Goal: Information Seeking & Learning: Learn about a topic

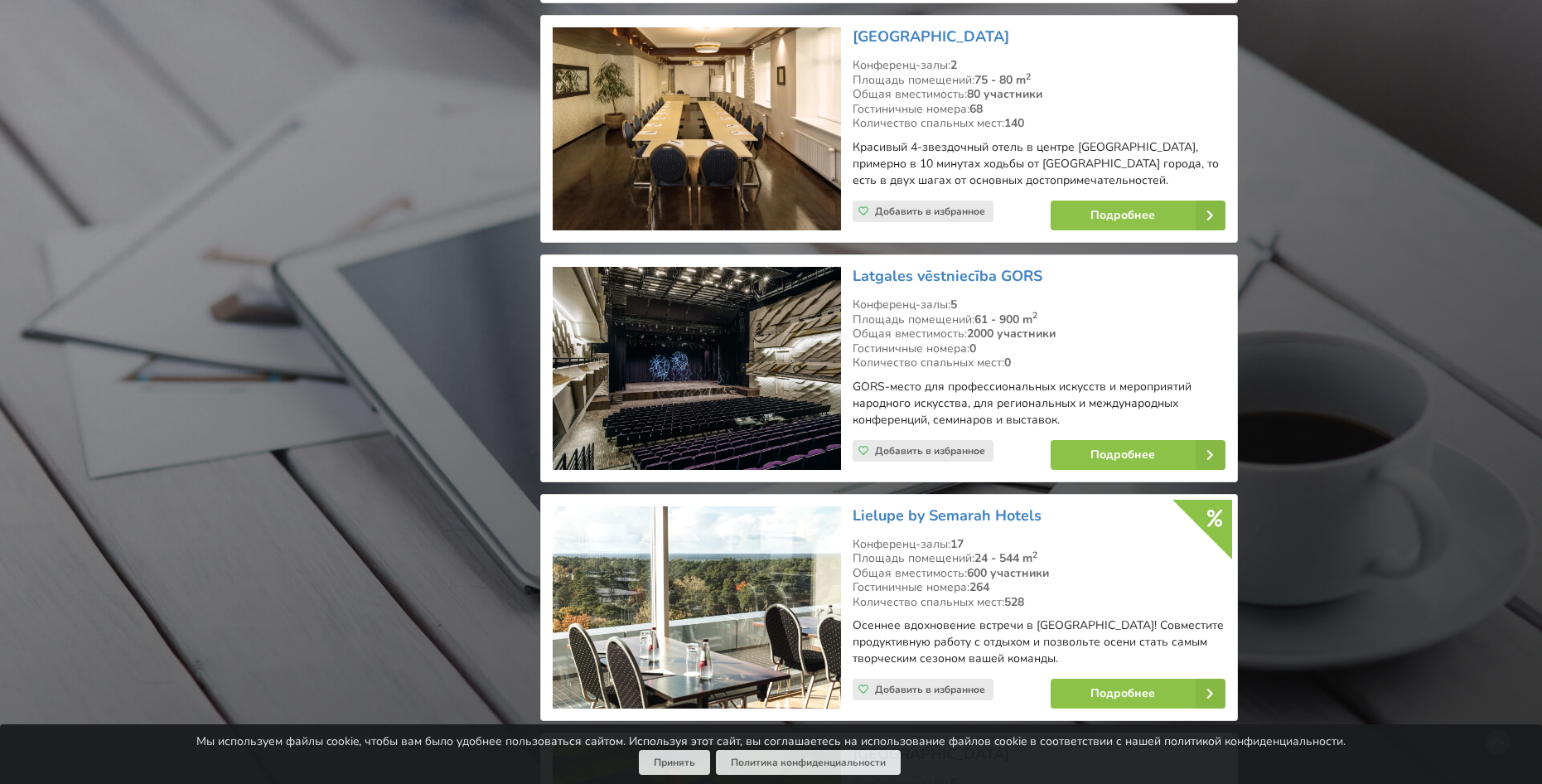
scroll to position [8864, 0]
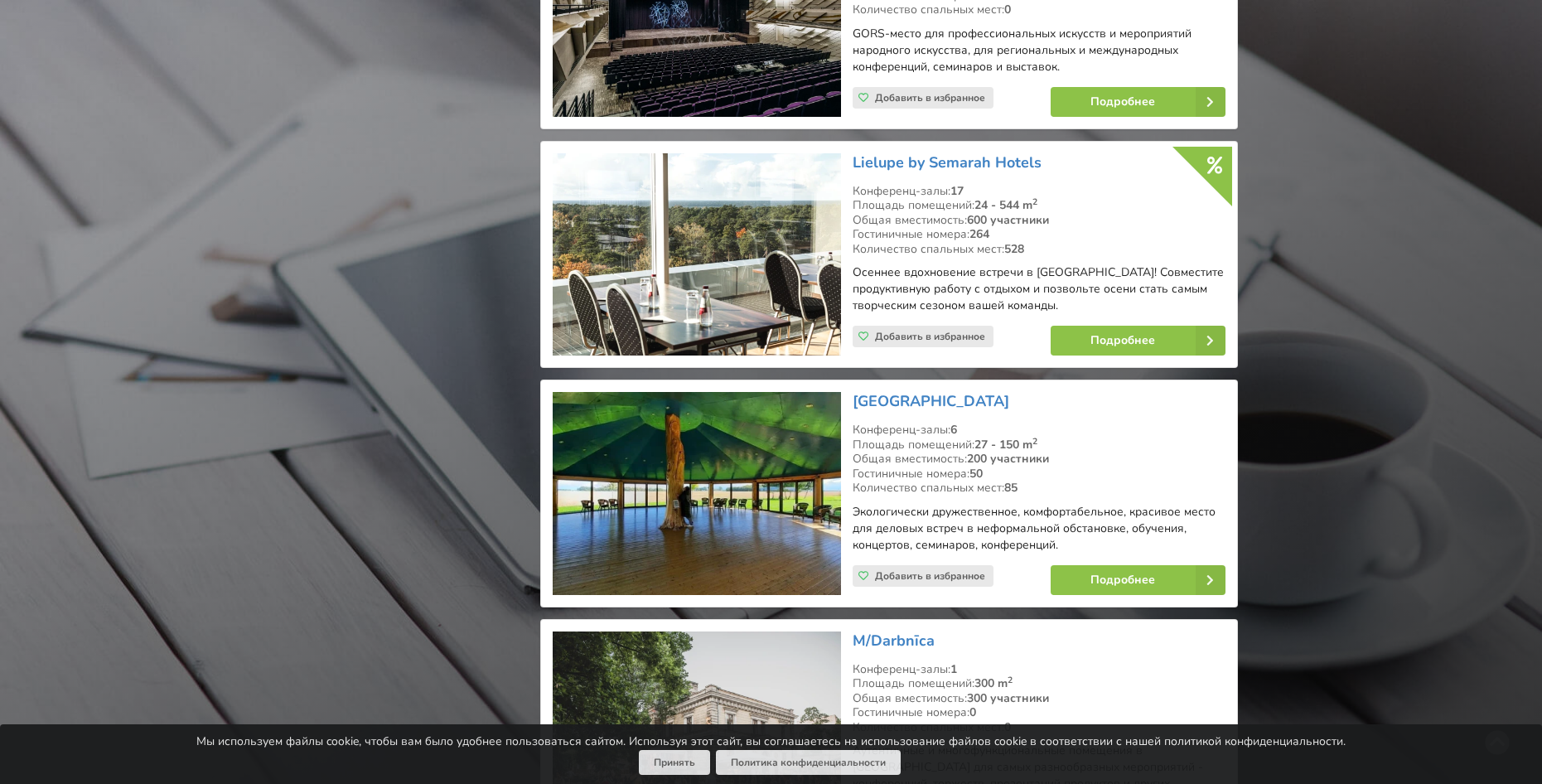
click at [804, 392] on img at bounding box center [696, 493] width 287 height 203
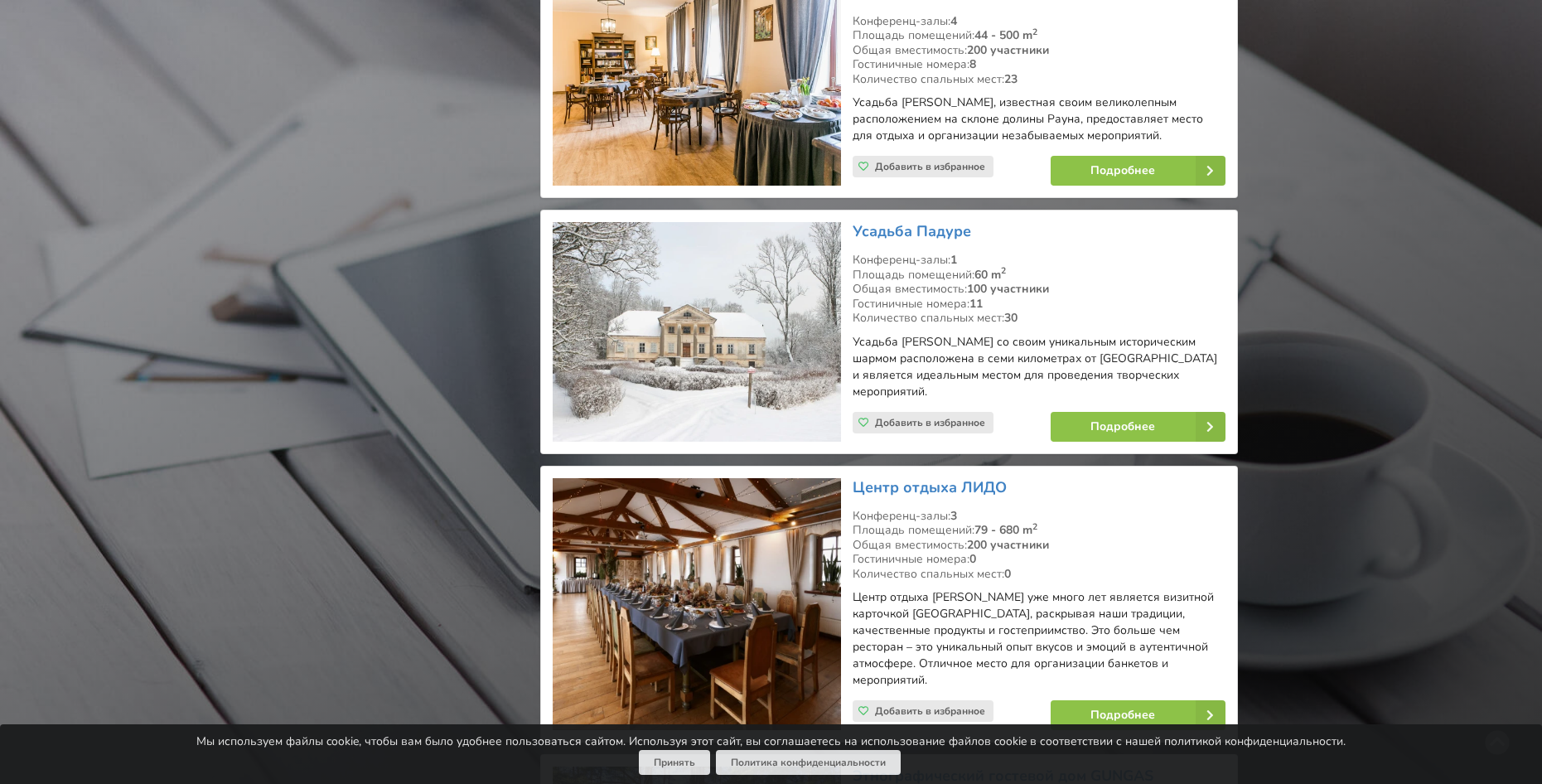
scroll to position [30486, 0]
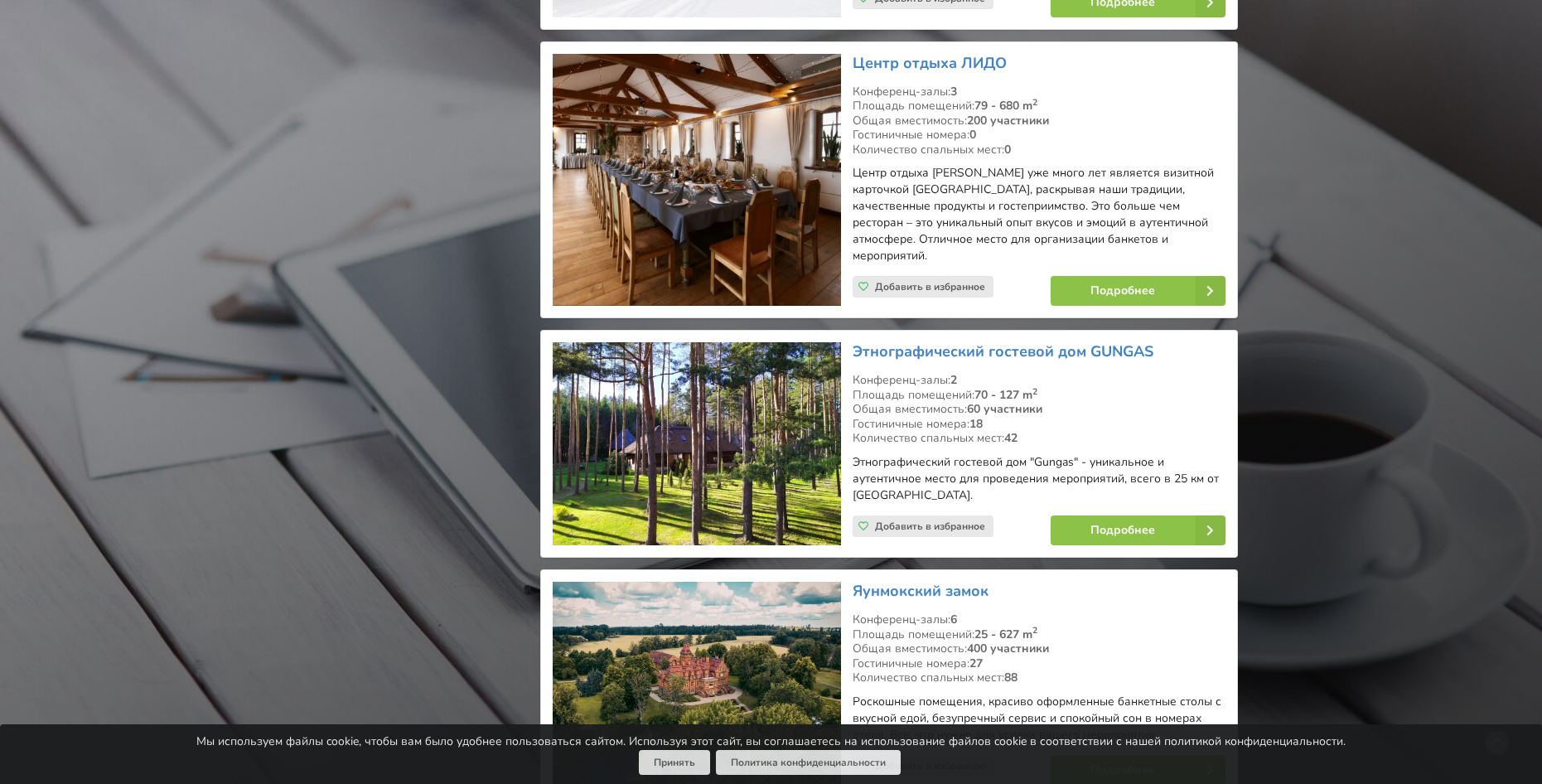
click at [746, 581] on img at bounding box center [696, 683] width 287 height 204
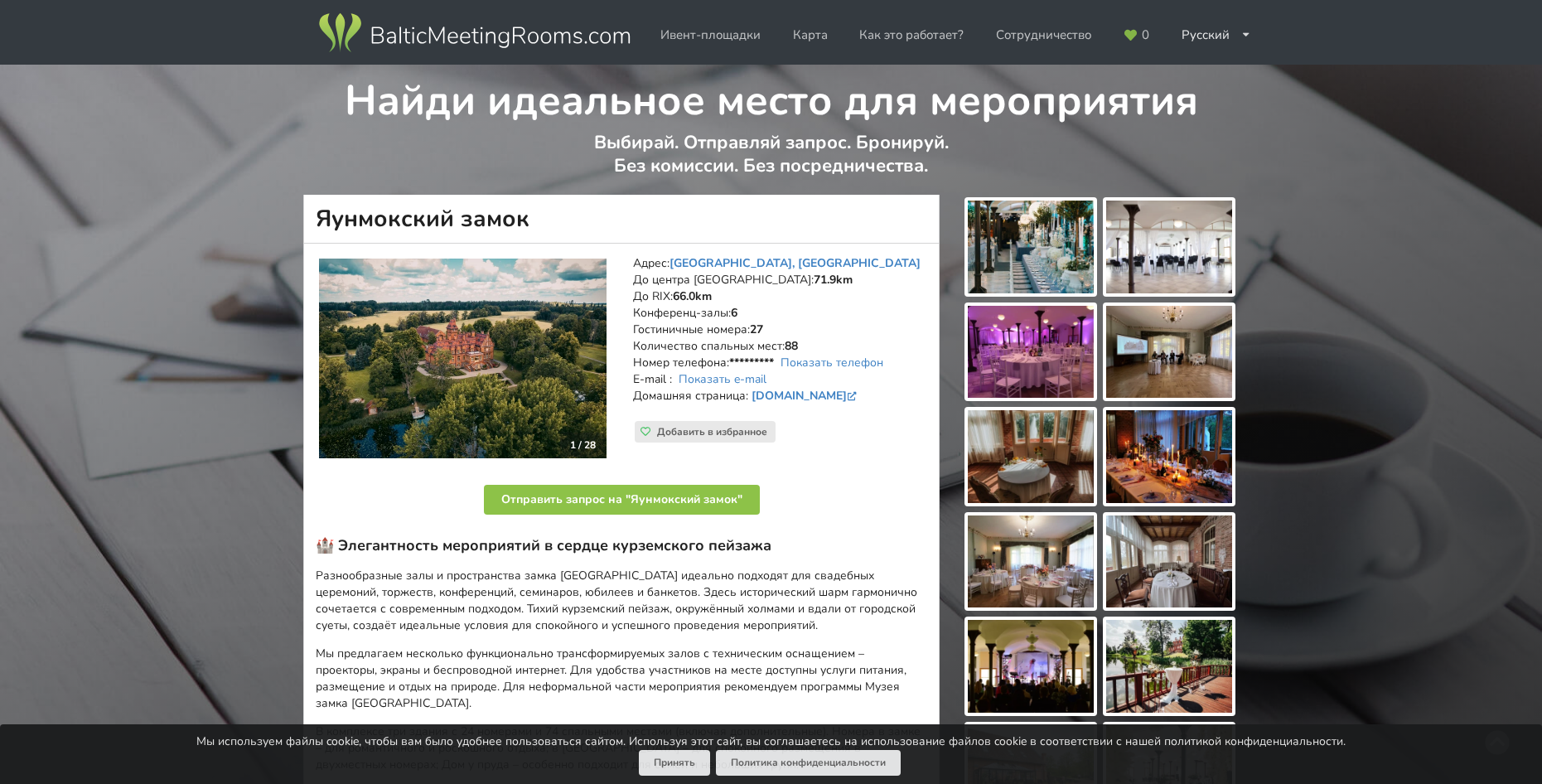
click at [490, 347] on img at bounding box center [462, 358] width 287 height 200
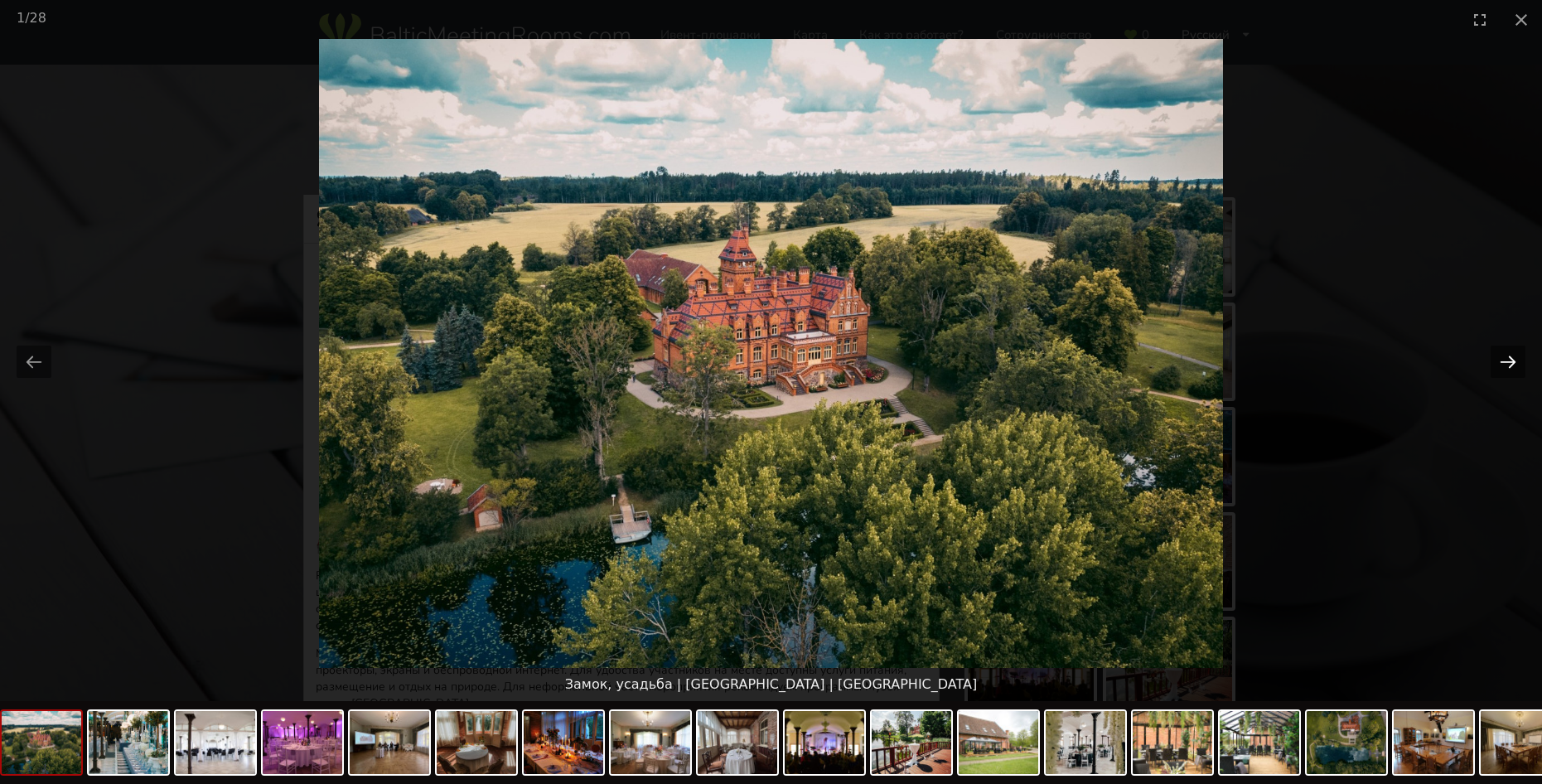
click at [1514, 361] on button "Next slide" at bounding box center [1508, 362] width 35 height 32
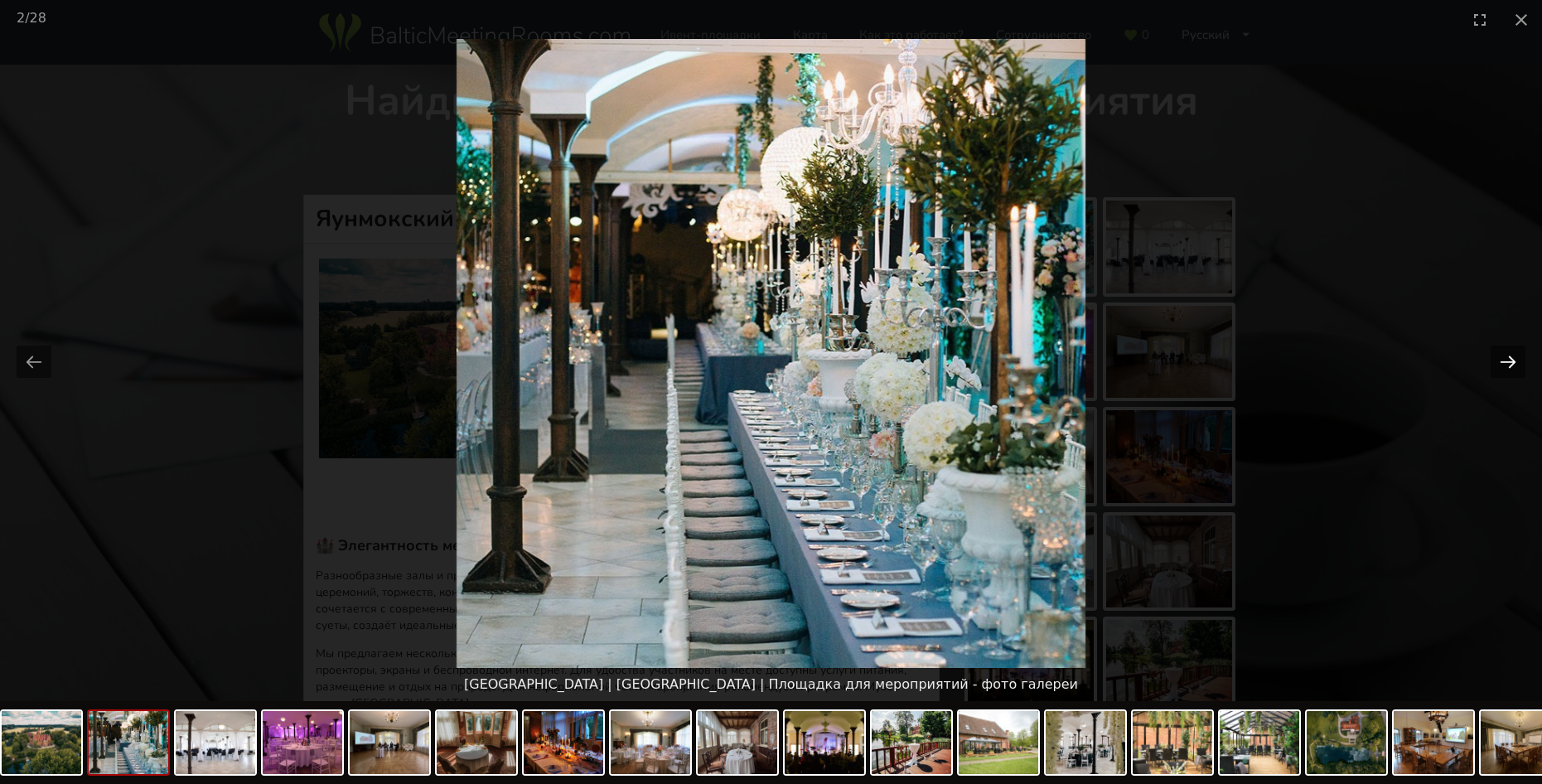
click at [1514, 361] on button "Next slide" at bounding box center [1508, 362] width 35 height 32
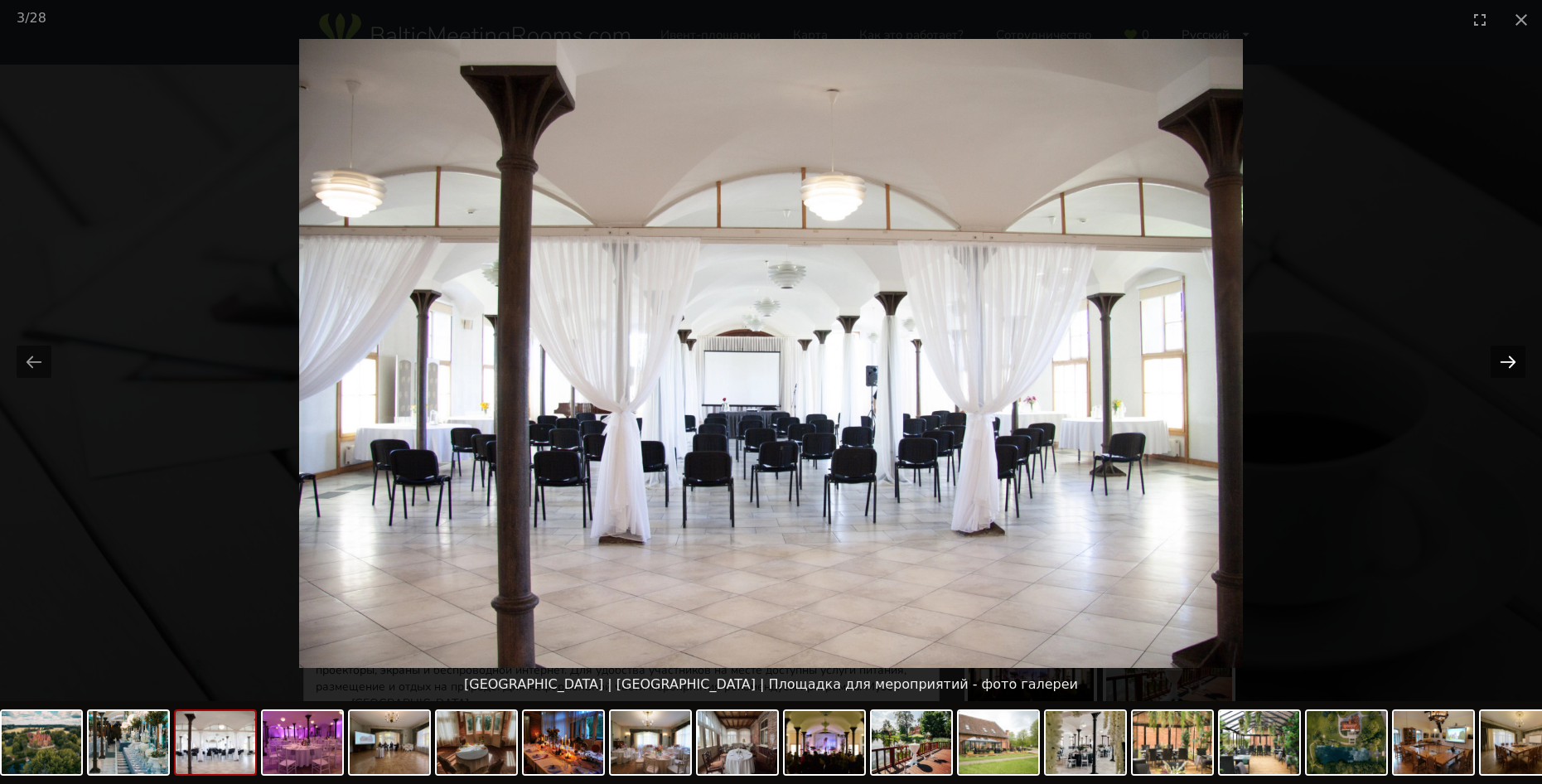
click at [1514, 361] on button "Next slide" at bounding box center [1508, 362] width 35 height 32
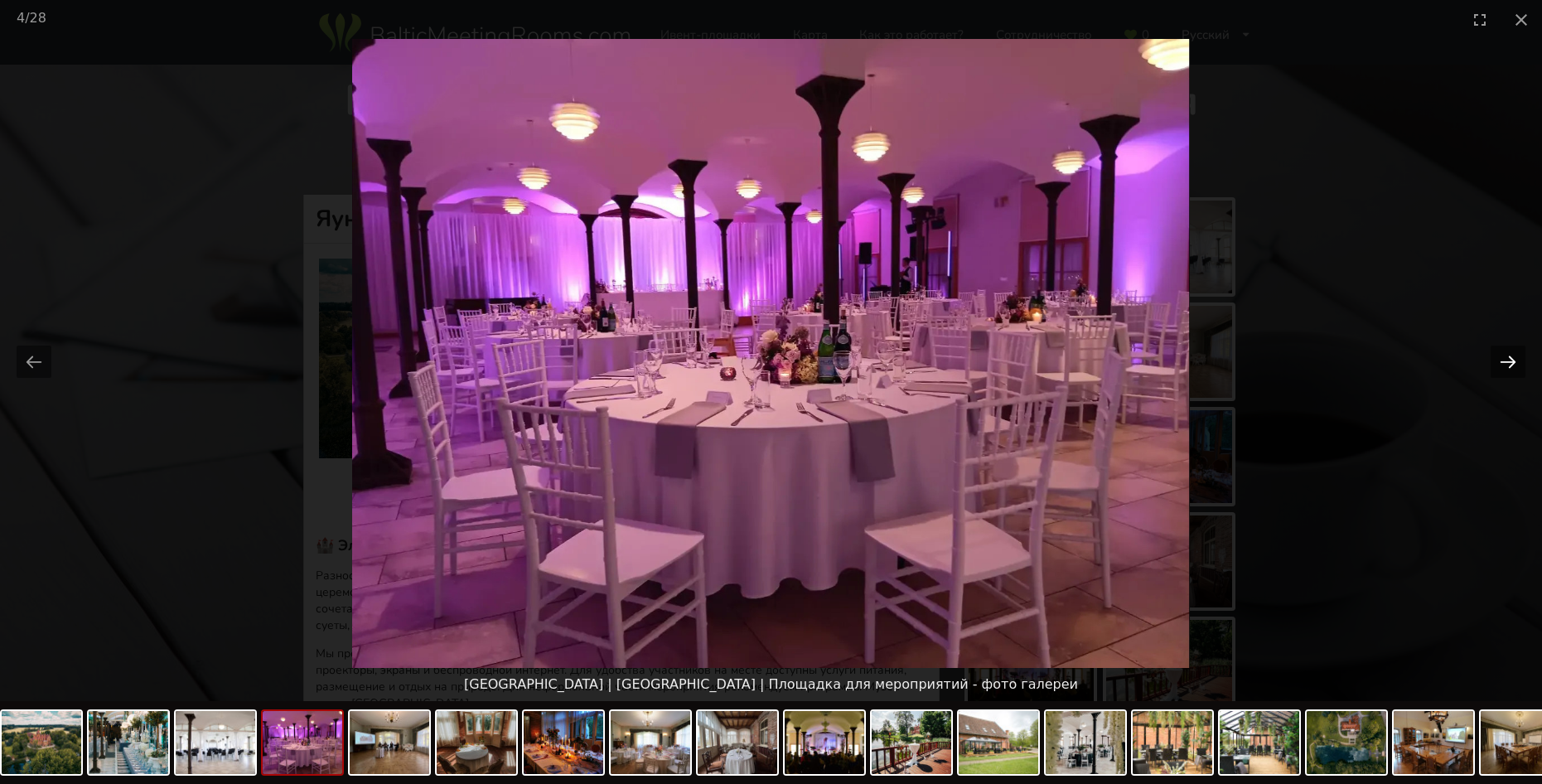
click at [1514, 361] on button "Next slide" at bounding box center [1508, 362] width 35 height 32
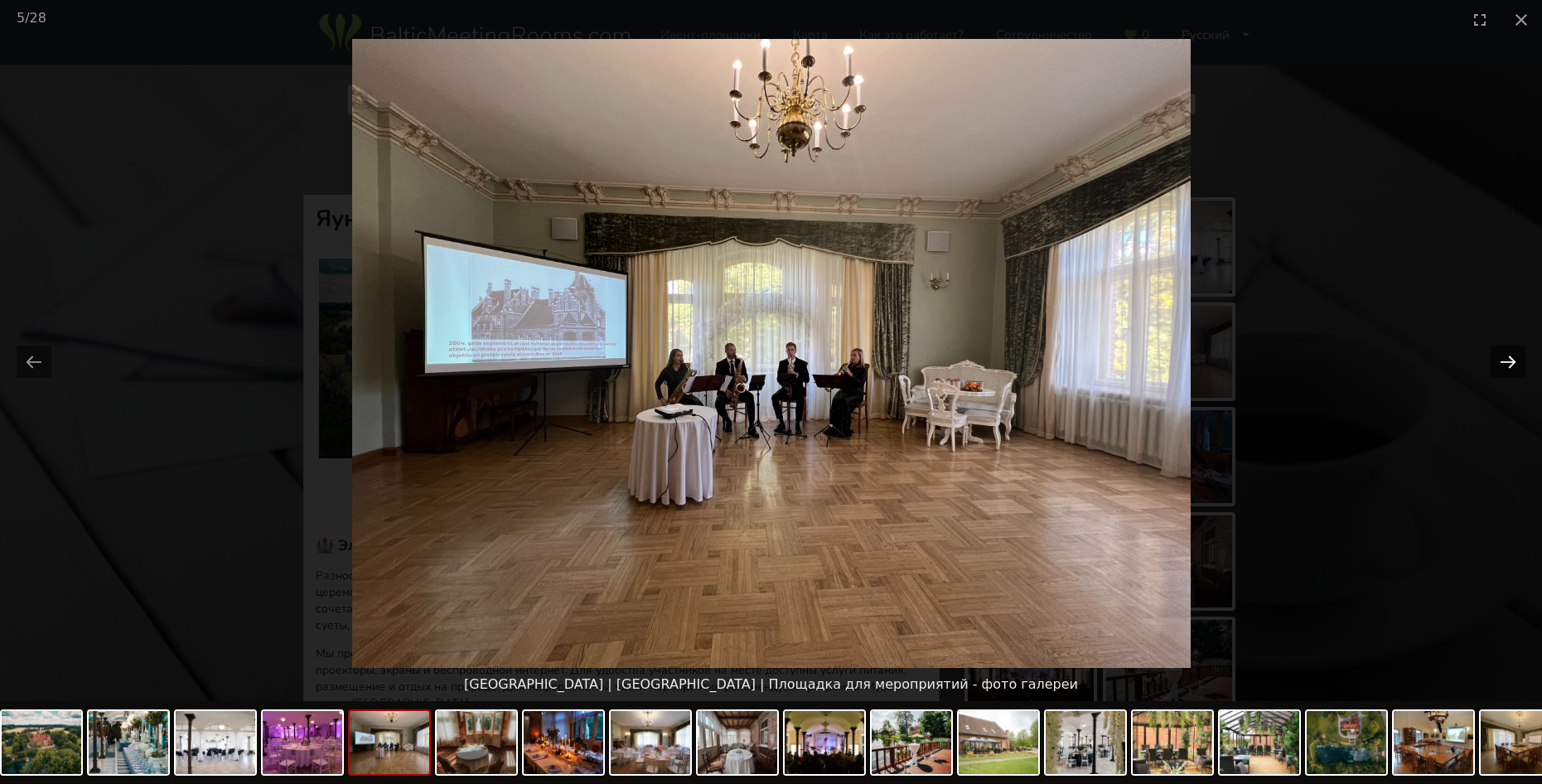
click at [1514, 362] on button "Next slide" at bounding box center [1508, 362] width 35 height 32
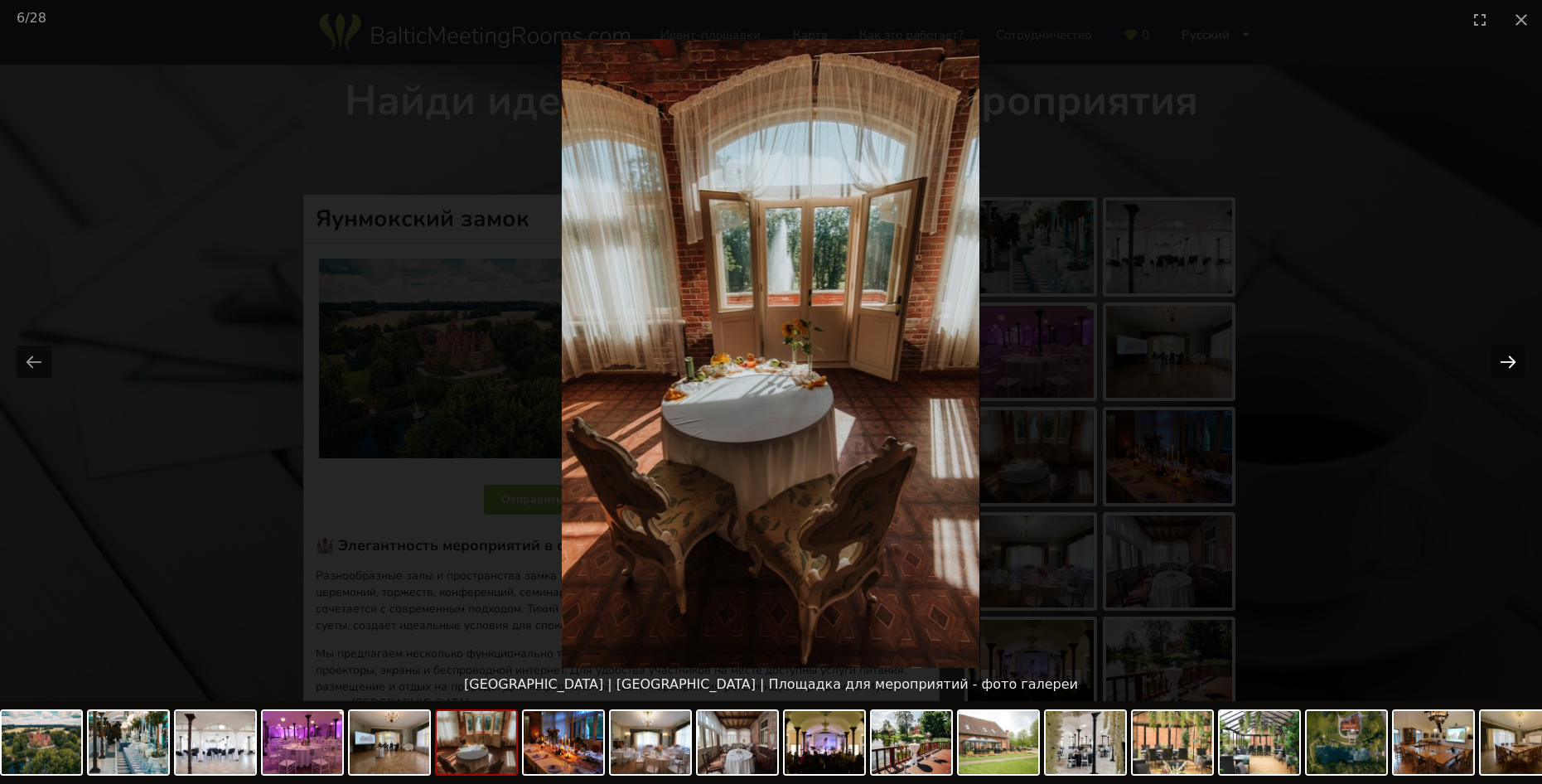
click at [1514, 362] on button "Next slide" at bounding box center [1508, 362] width 35 height 32
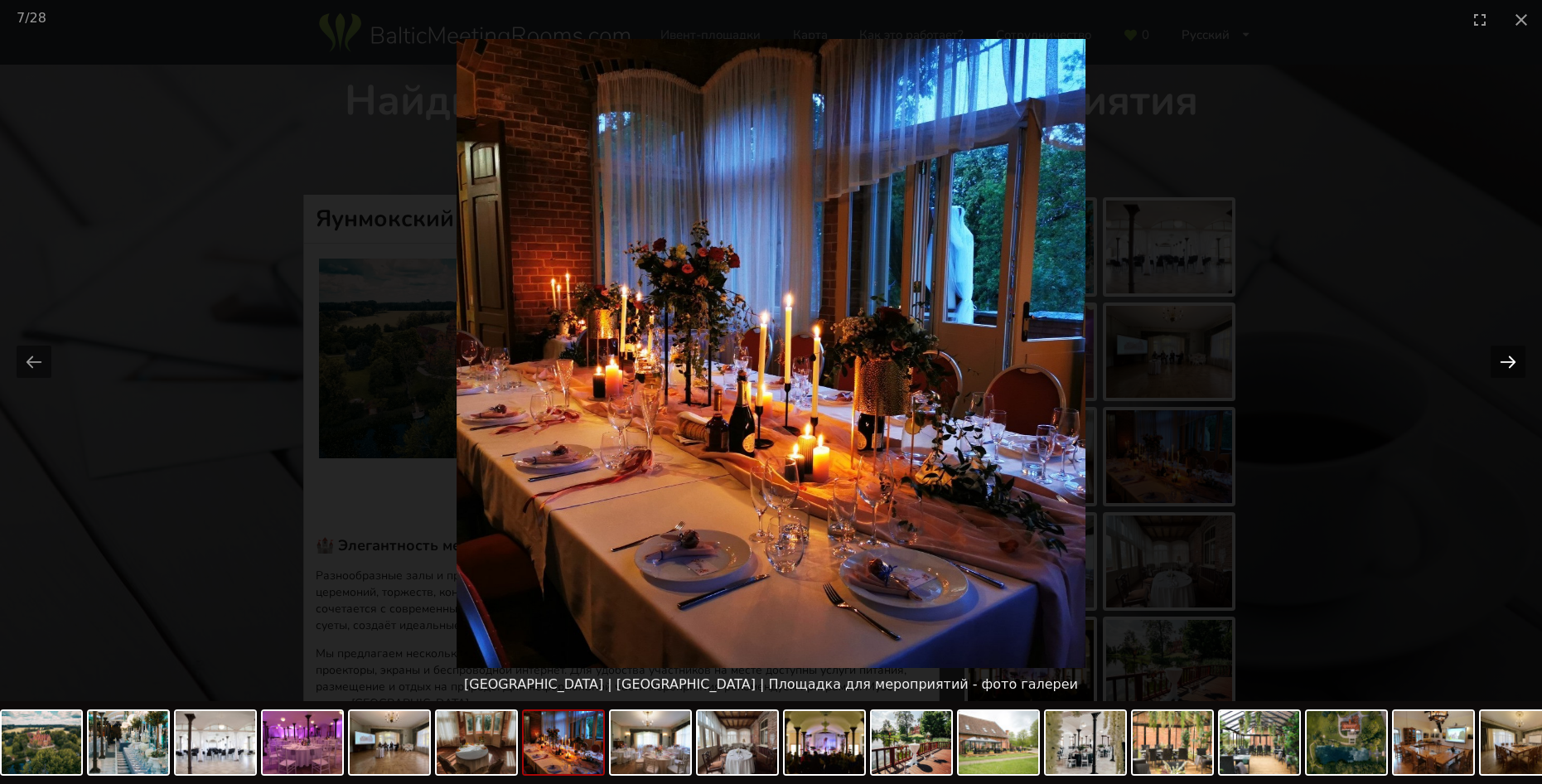
click at [1514, 362] on button "Next slide" at bounding box center [1508, 362] width 35 height 32
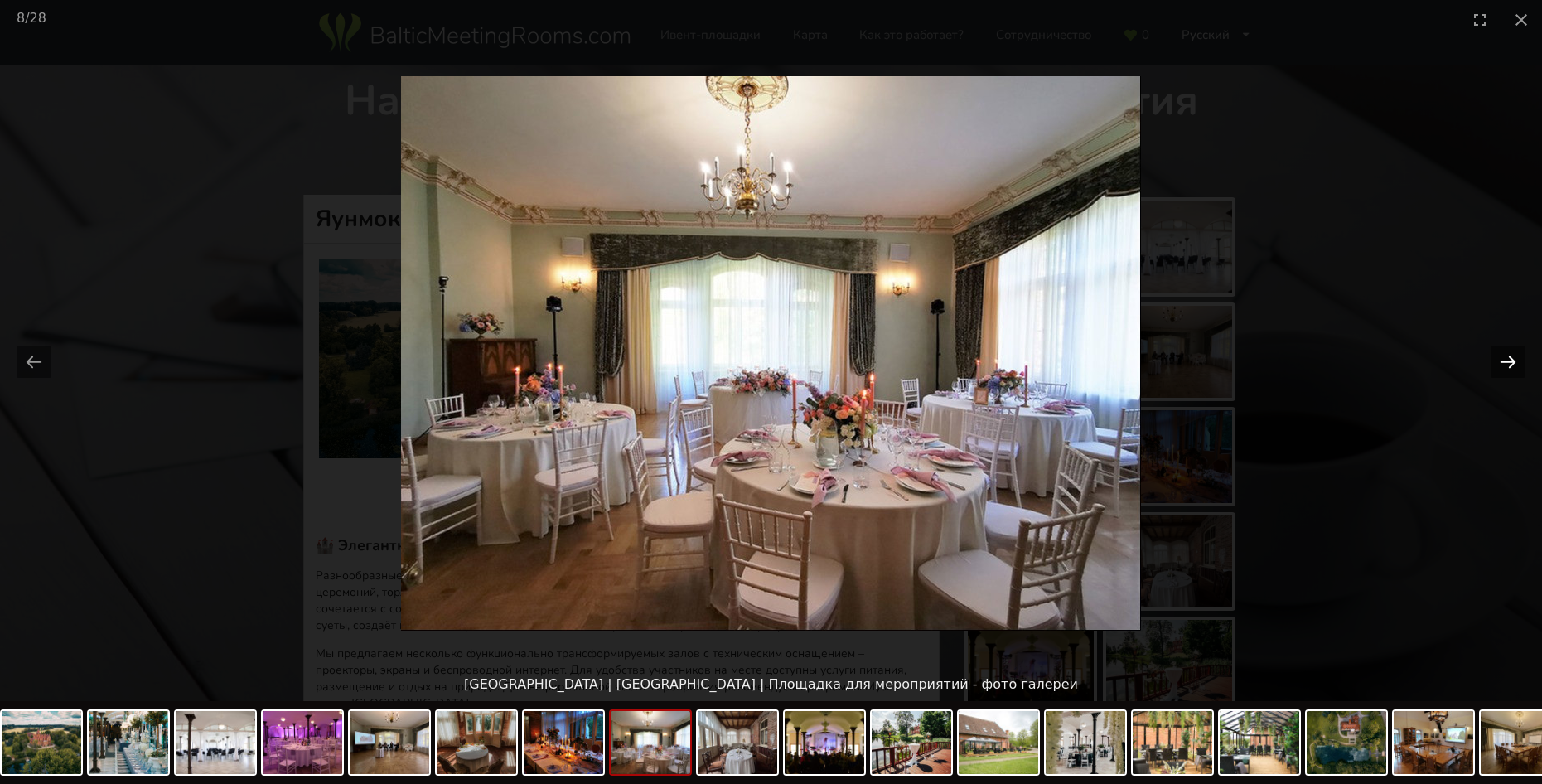
click at [1513, 362] on button "Next slide" at bounding box center [1508, 362] width 35 height 32
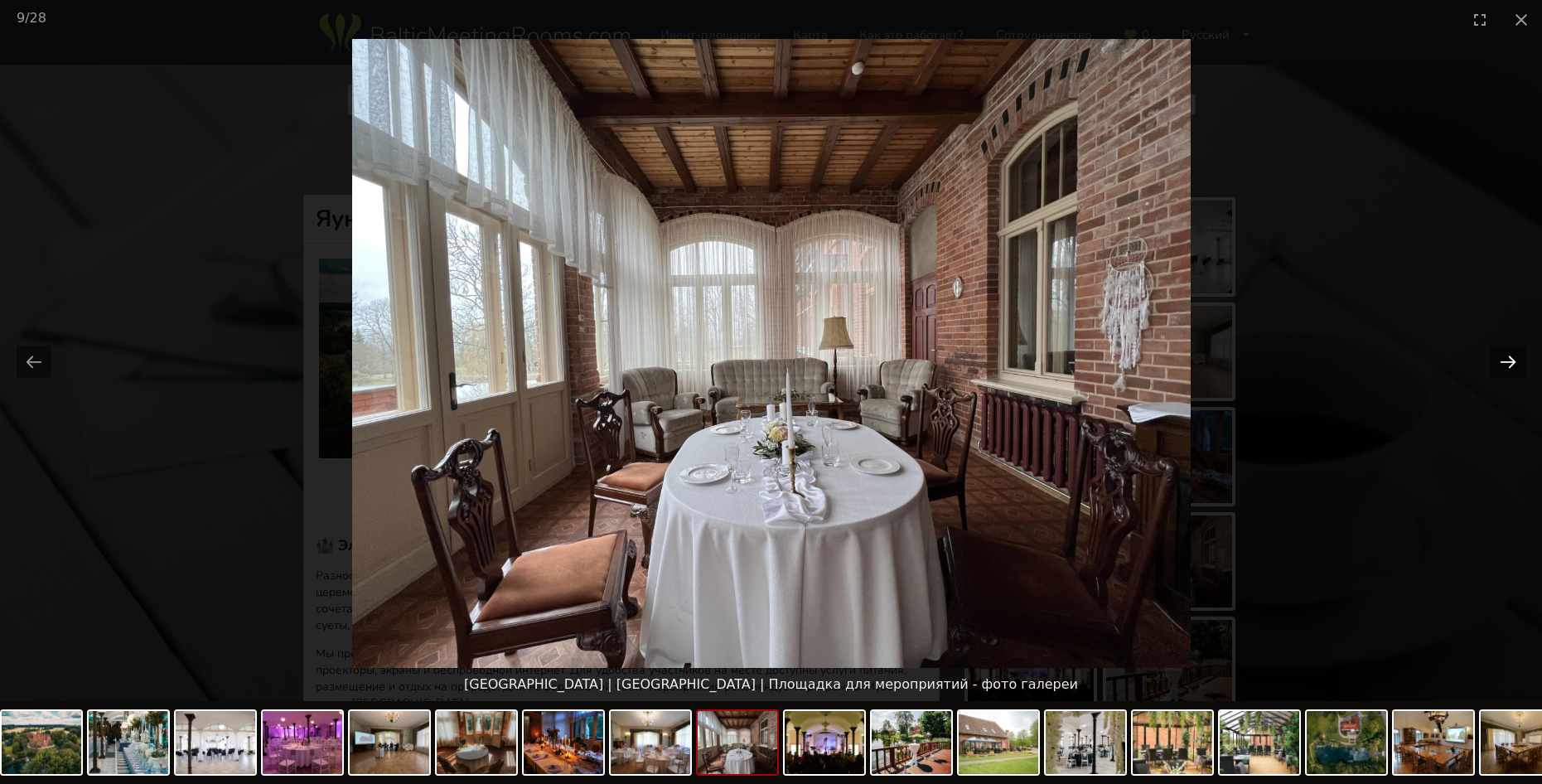
click at [1513, 362] on button "Next slide" at bounding box center [1508, 362] width 35 height 32
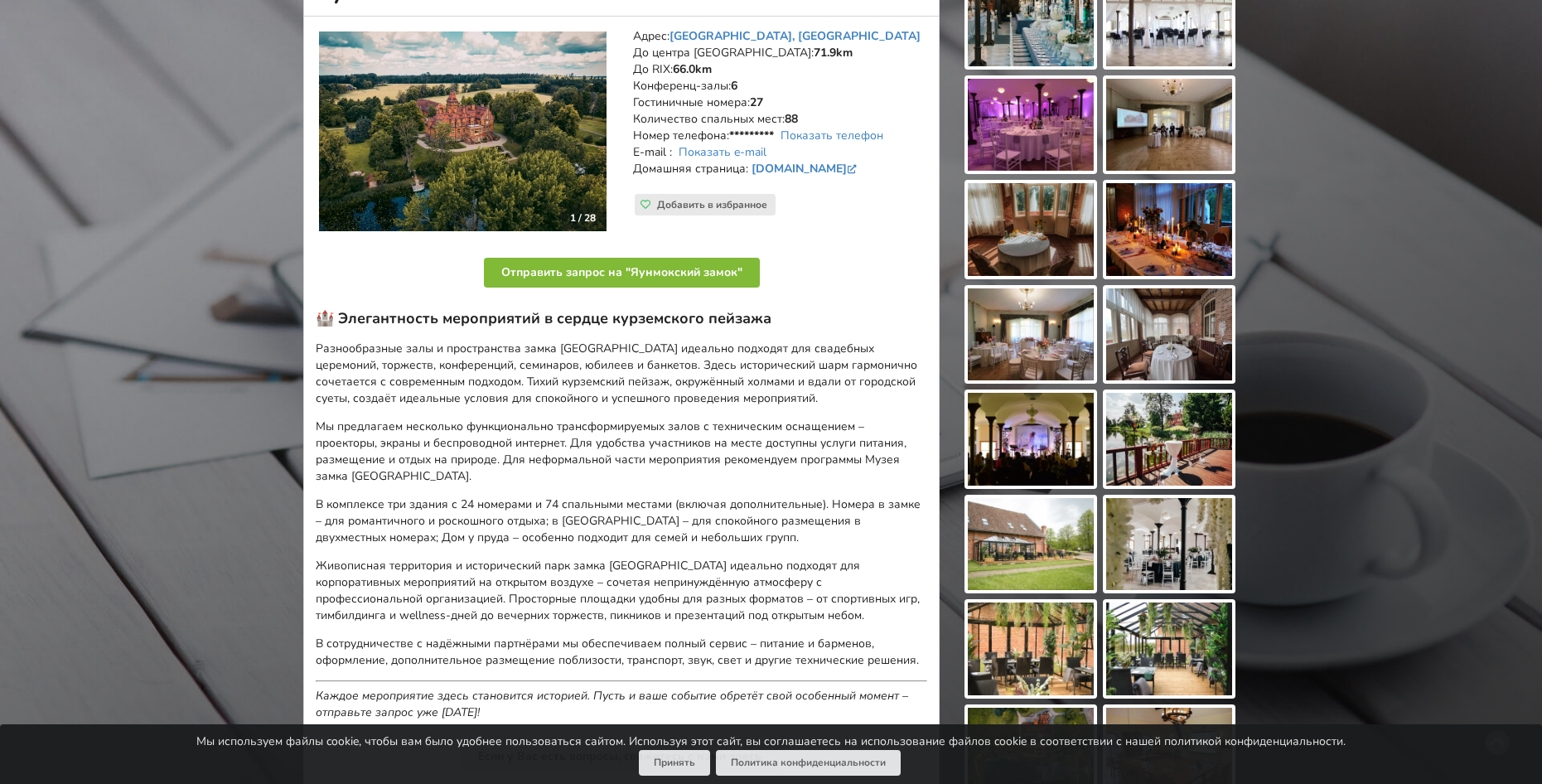
scroll to position [249, 0]
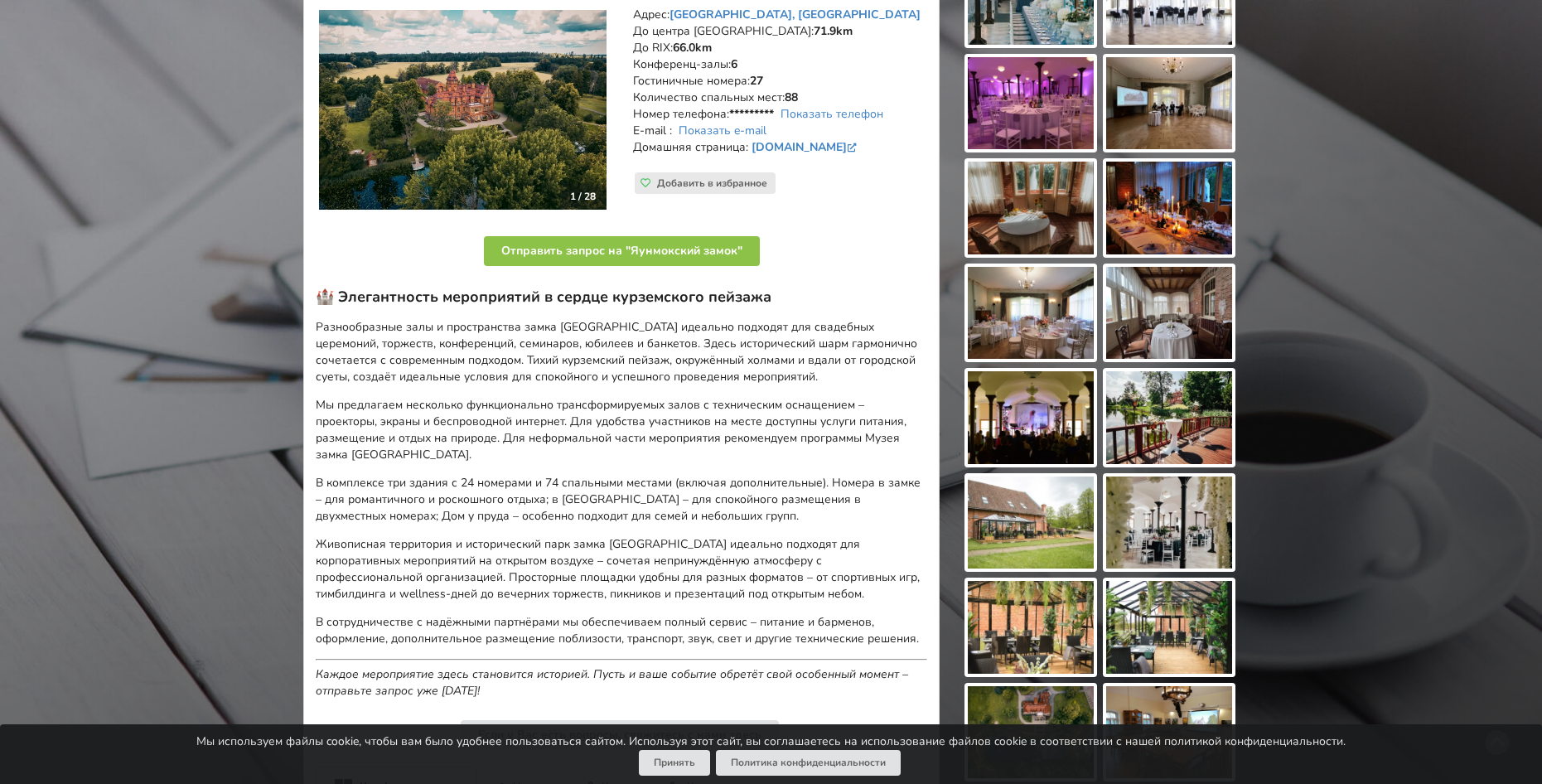
click at [464, 113] on img at bounding box center [462, 110] width 287 height 200
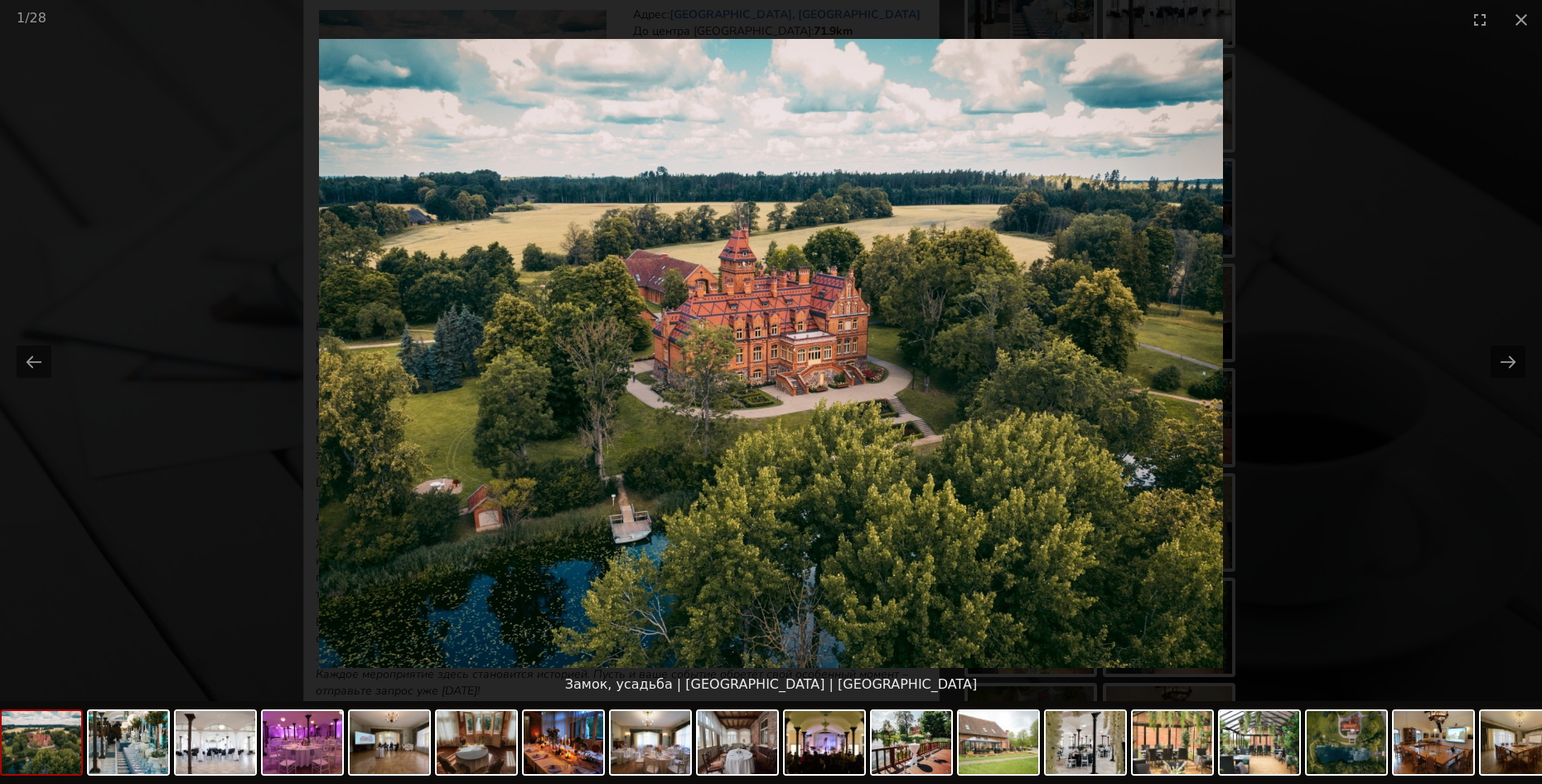
drag, startPoint x: 521, startPoint y: 33, endPoint x: 554, endPoint y: 58, distance: 41.4
click at [522, 33] on div "1 / 28" at bounding box center [771, 19] width 1542 height 39
click at [1505, 357] on button "Next slide" at bounding box center [1508, 362] width 35 height 32
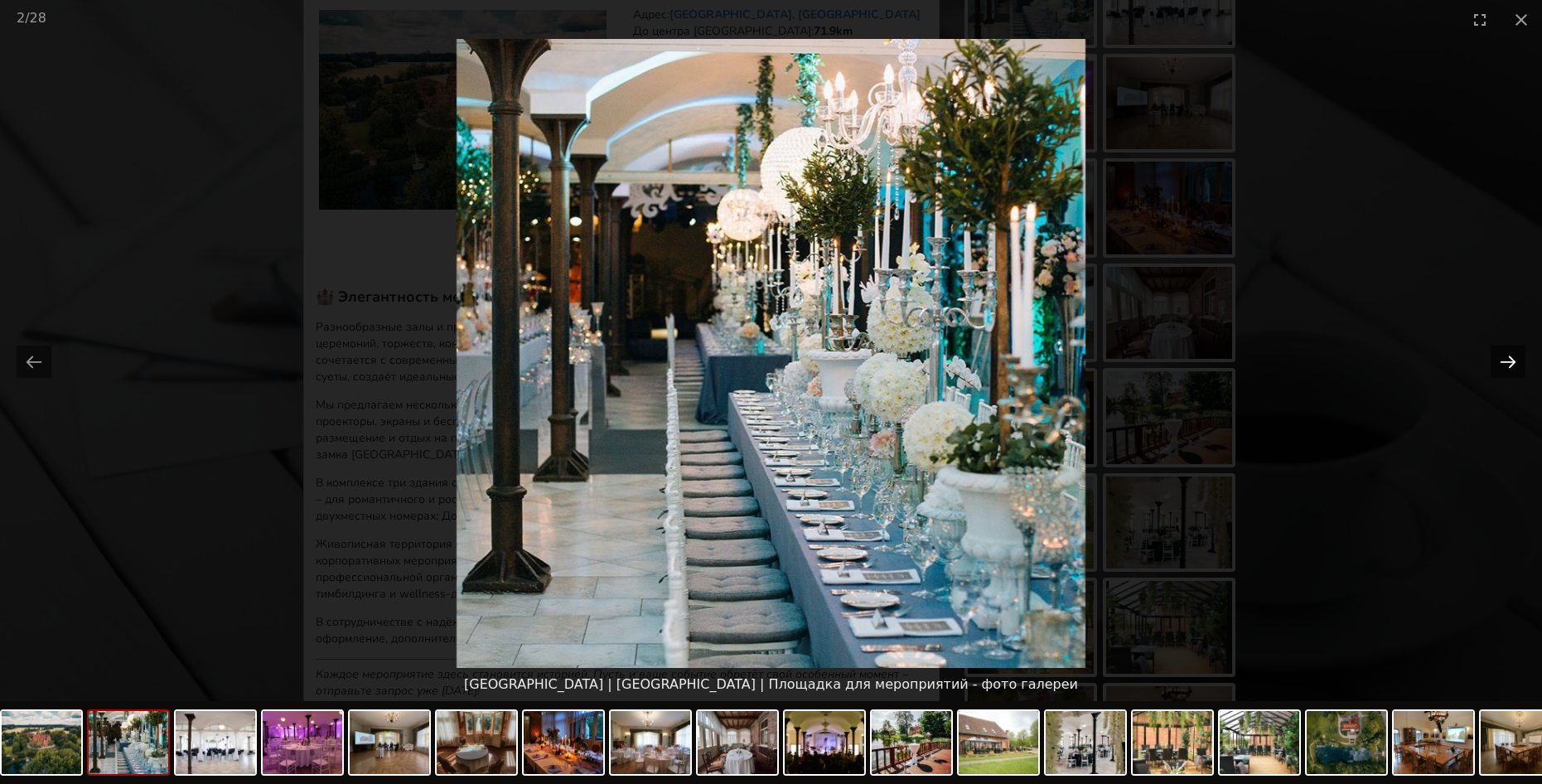
click at [1505, 359] on button "Next slide" at bounding box center [1508, 362] width 35 height 32
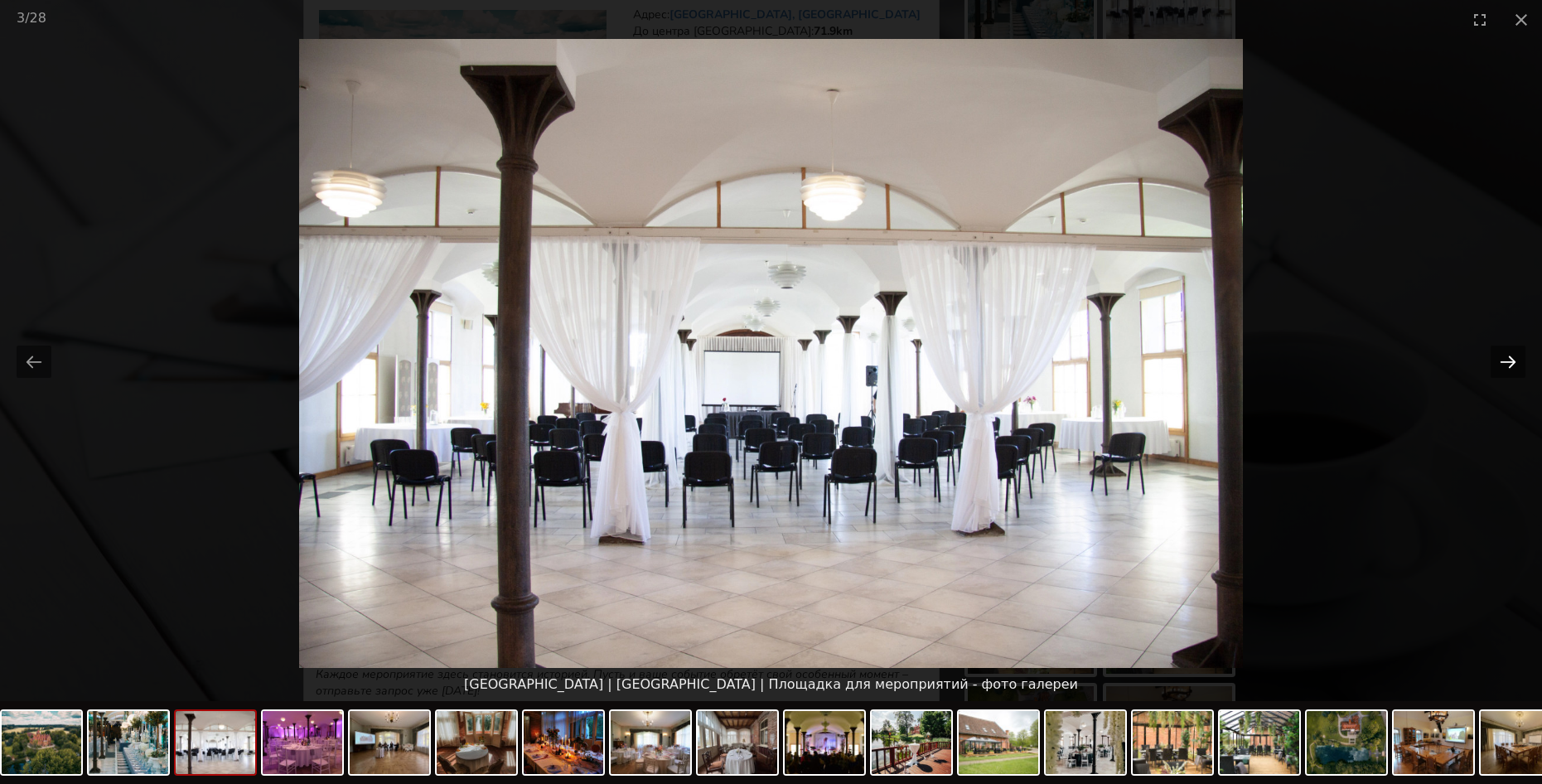
click at [1505, 359] on button "Next slide" at bounding box center [1508, 362] width 35 height 32
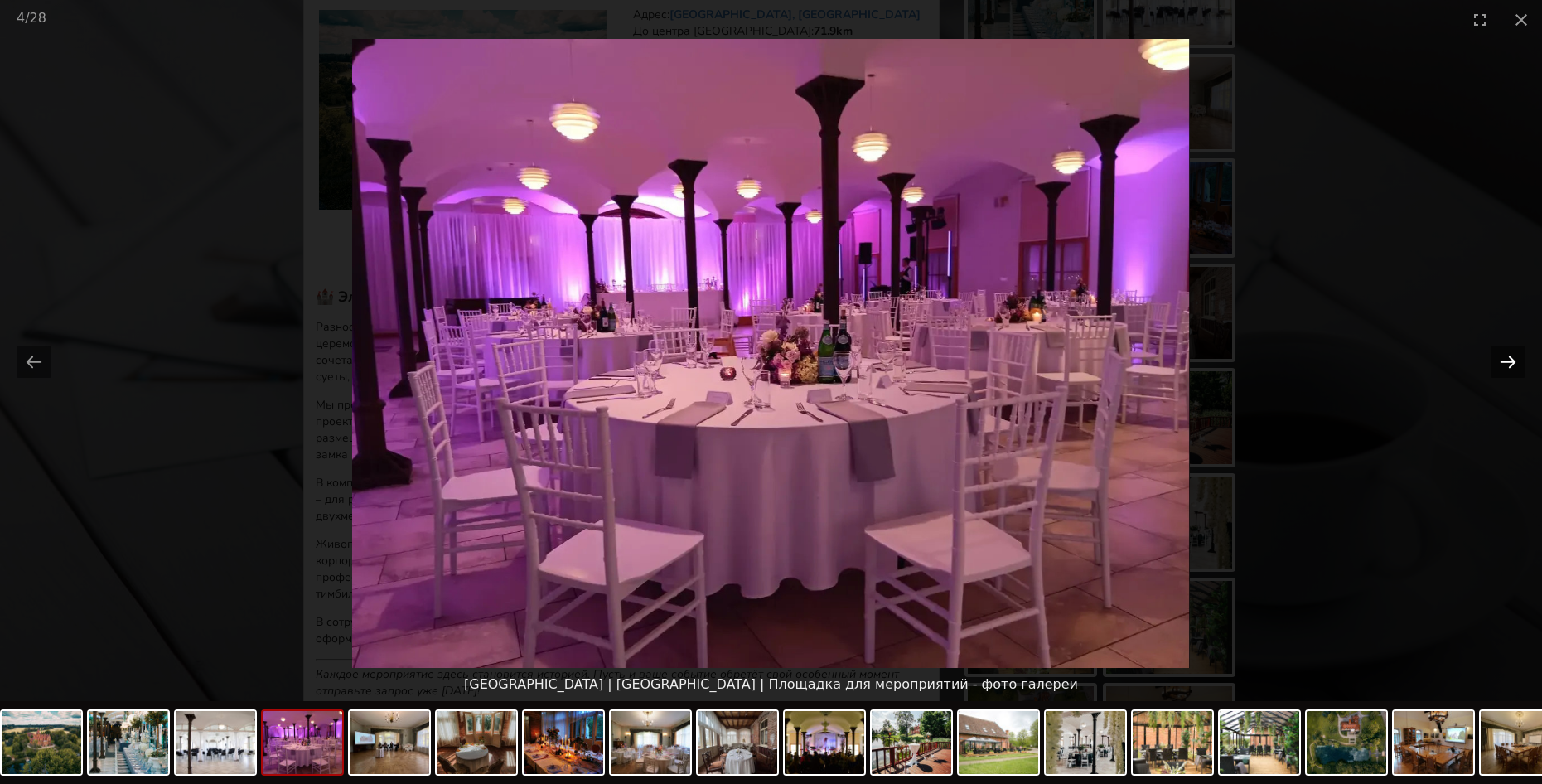
click at [1508, 364] on button "Next slide" at bounding box center [1508, 362] width 35 height 32
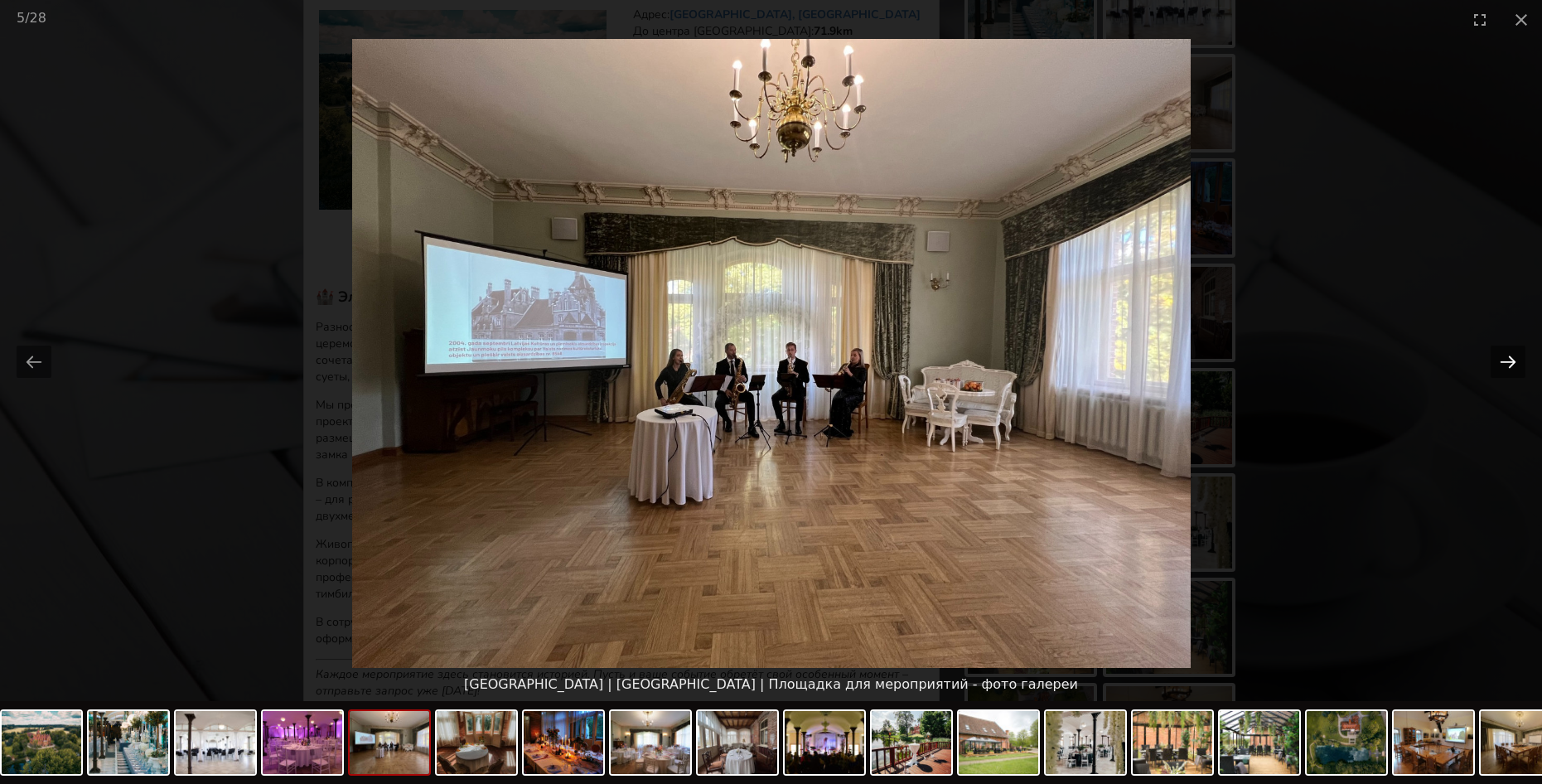
click at [1508, 364] on button "Next slide" at bounding box center [1508, 362] width 35 height 32
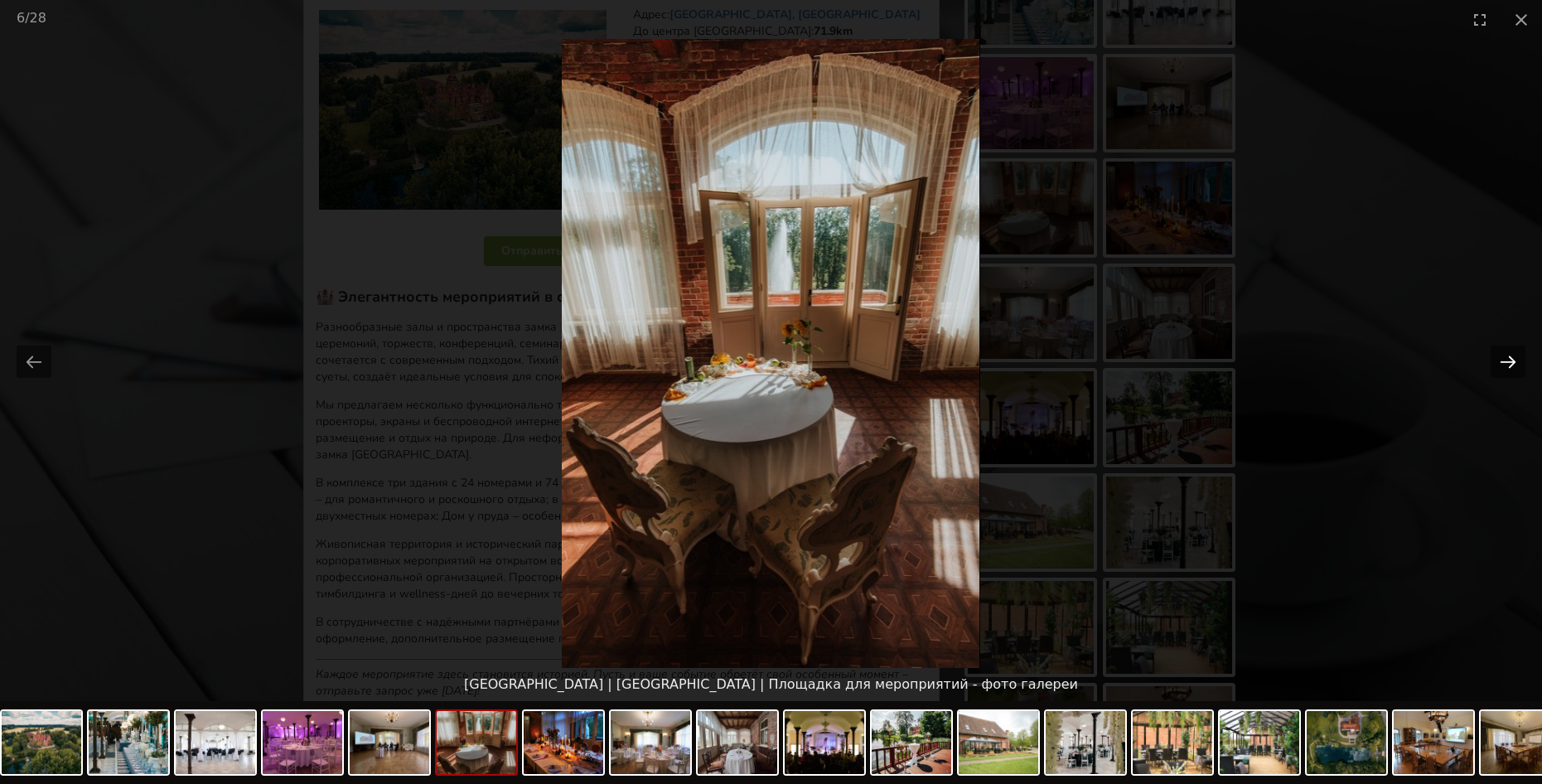
click at [1508, 364] on button "Next slide" at bounding box center [1508, 362] width 35 height 32
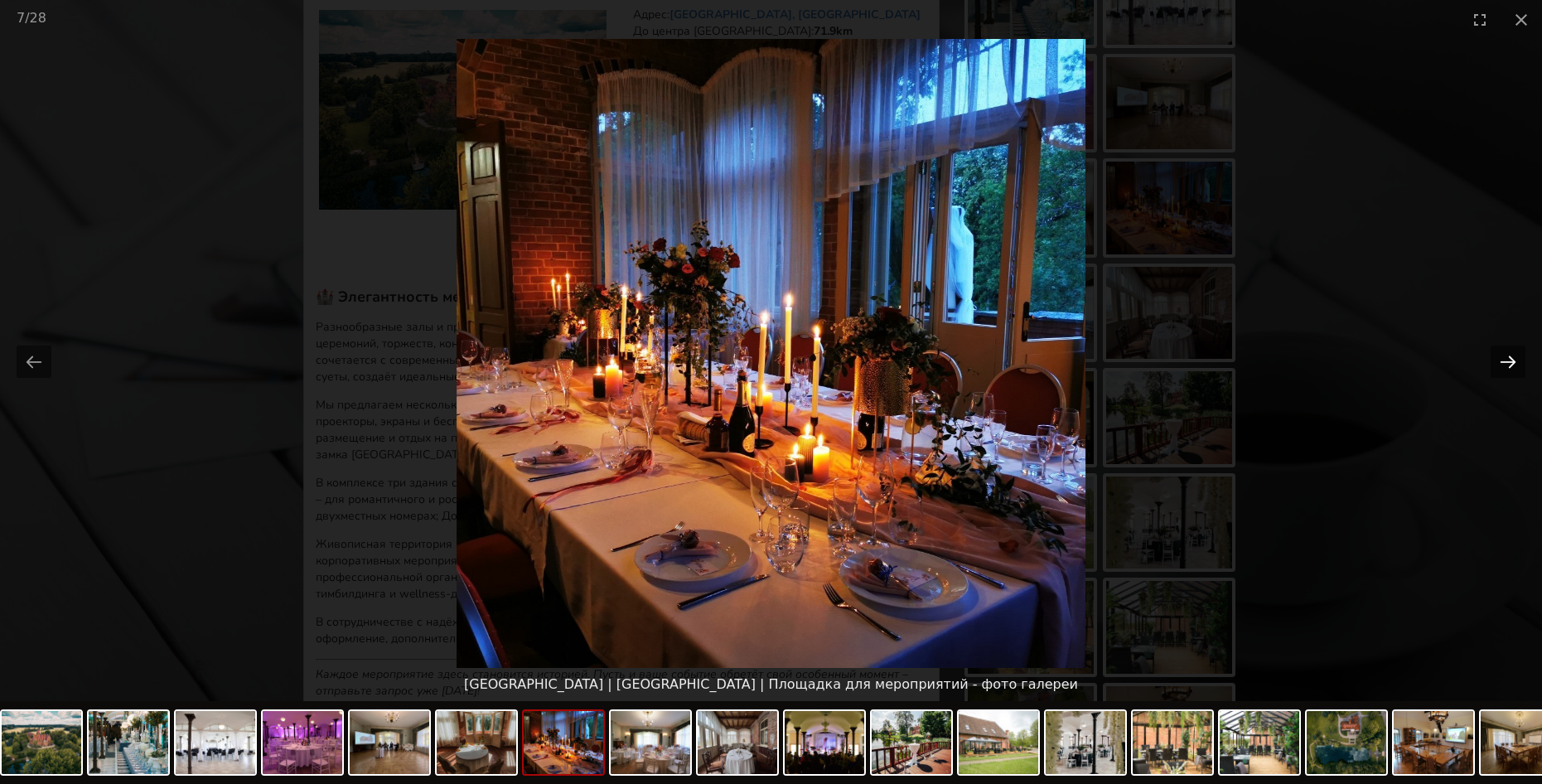
click at [1508, 364] on button "Next slide" at bounding box center [1508, 362] width 35 height 32
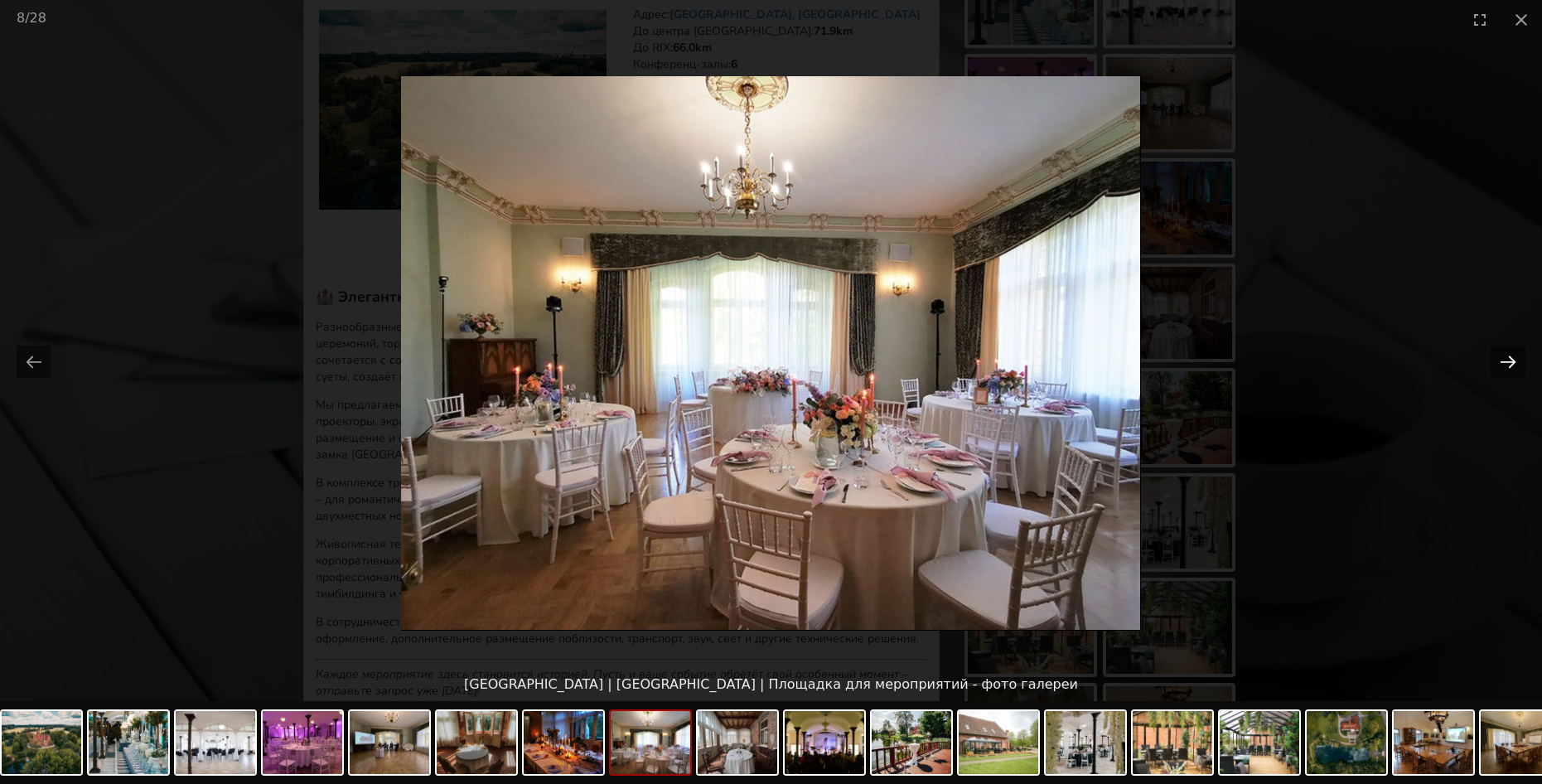
click at [1508, 364] on button "Next slide" at bounding box center [1508, 362] width 35 height 32
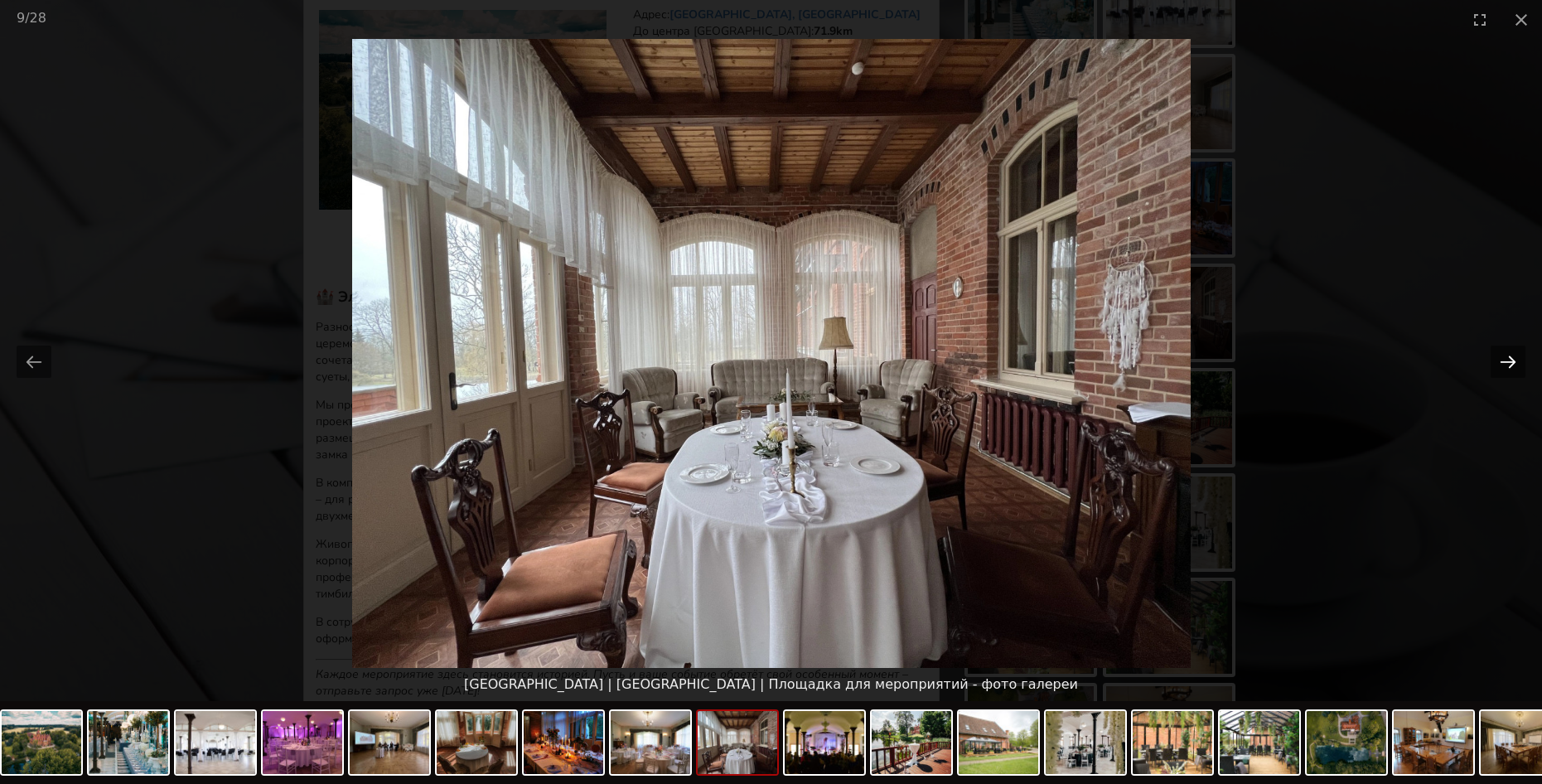
click at [1508, 364] on button "Next slide" at bounding box center [1508, 362] width 35 height 32
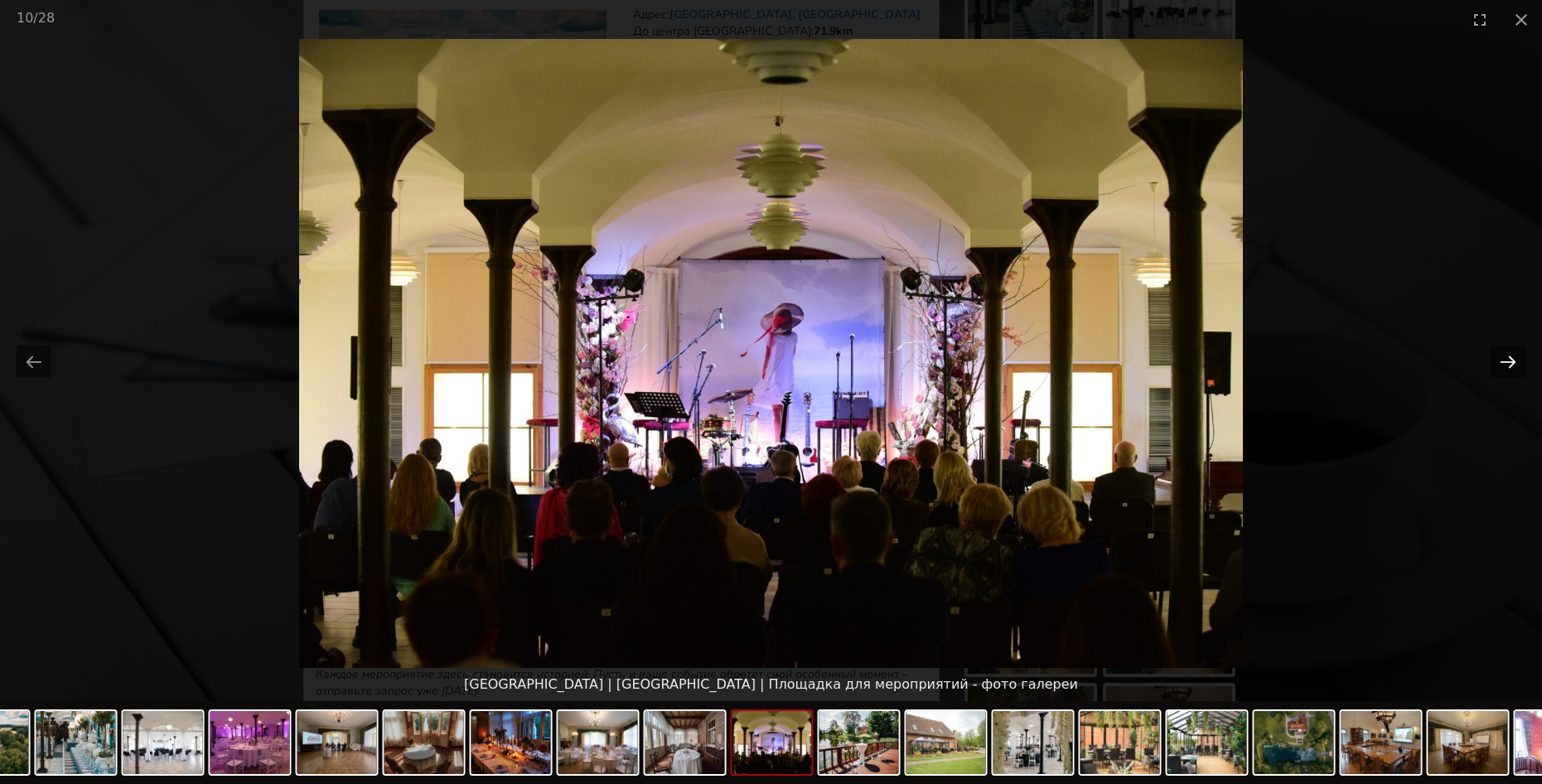
click at [1512, 353] on button "Next slide" at bounding box center [1508, 362] width 35 height 32
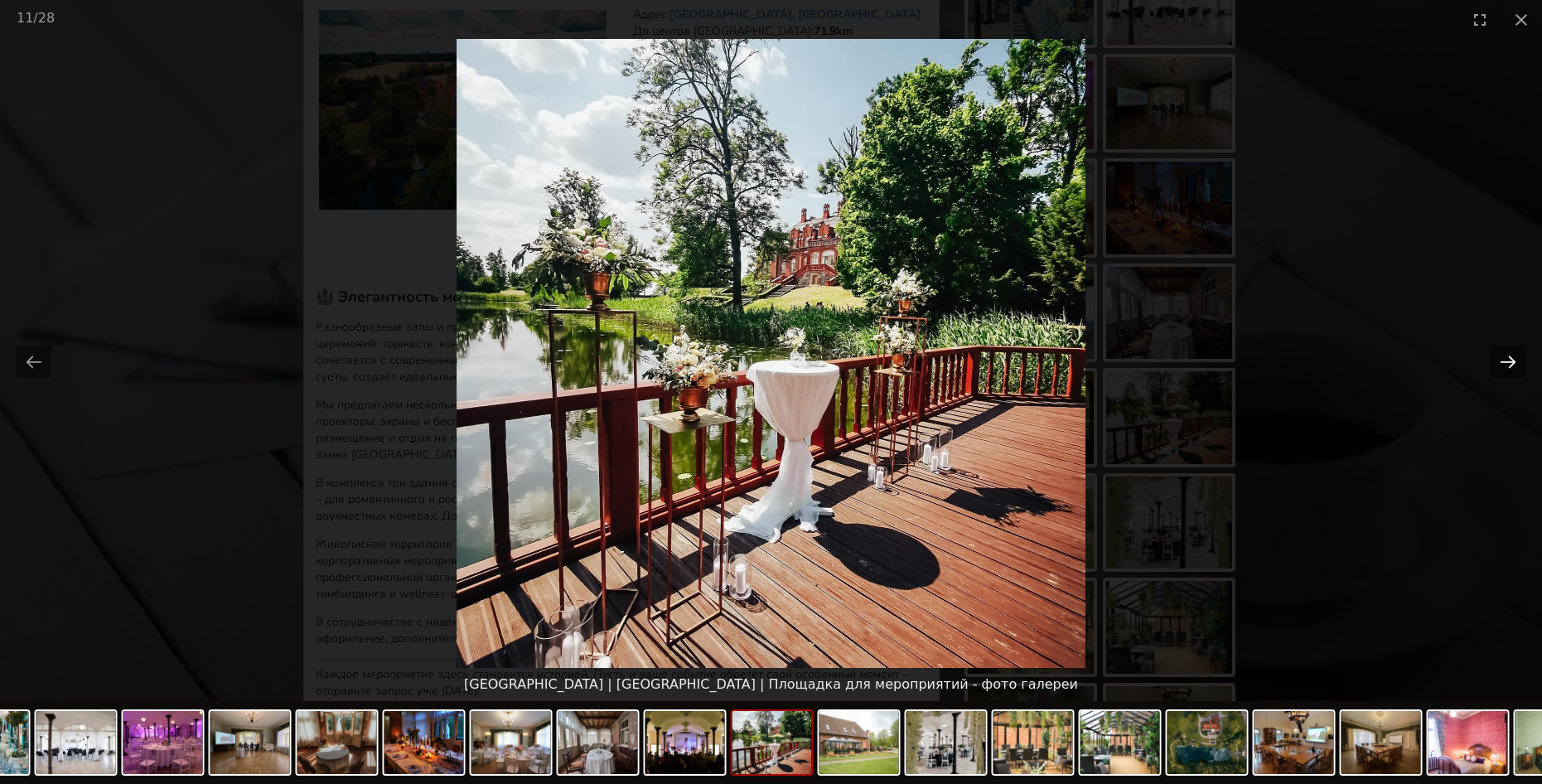
click at [1516, 360] on button "Next slide" at bounding box center [1508, 362] width 35 height 32
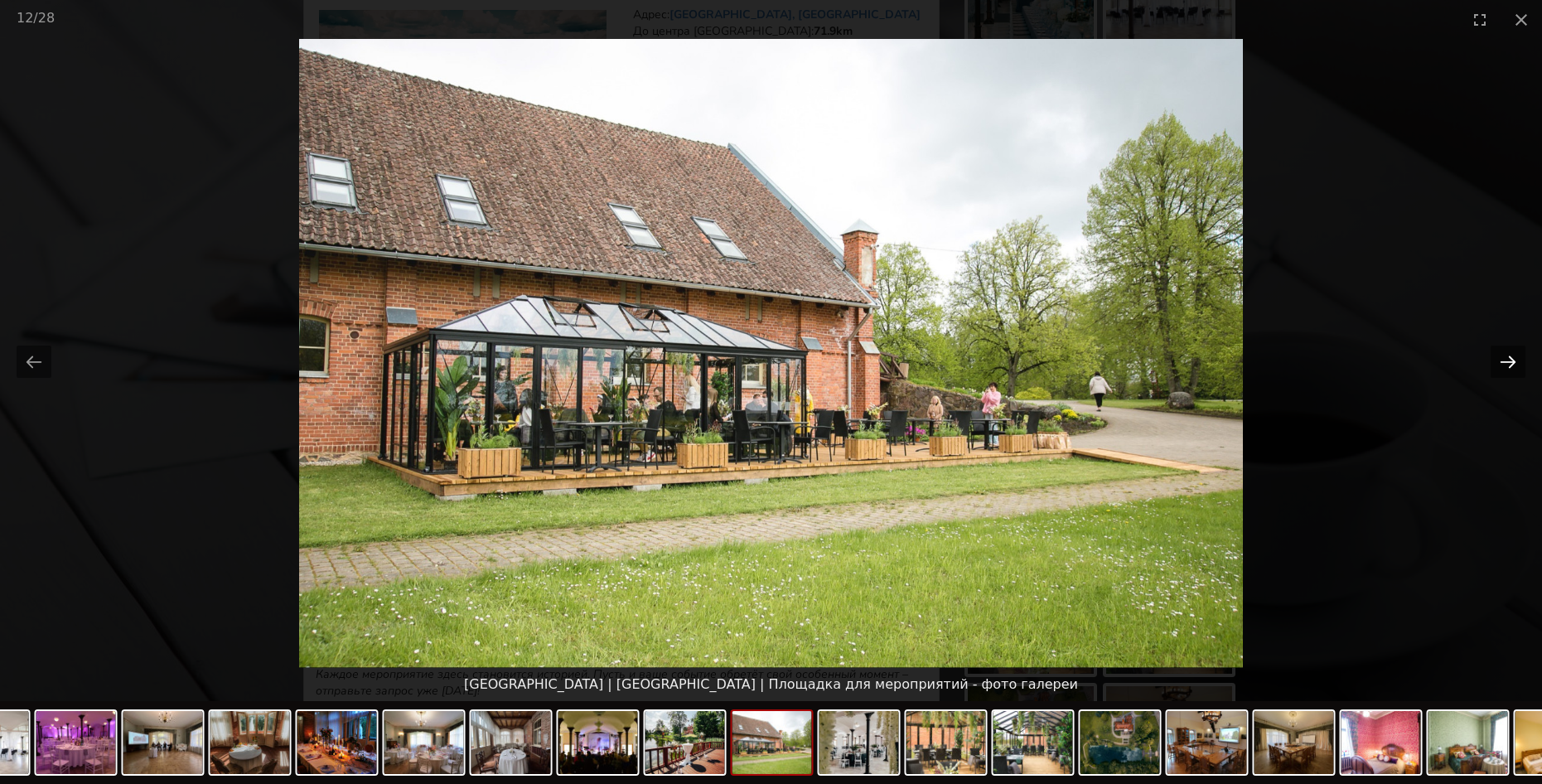
click at [1517, 367] on button "Next slide" at bounding box center [1508, 362] width 35 height 32
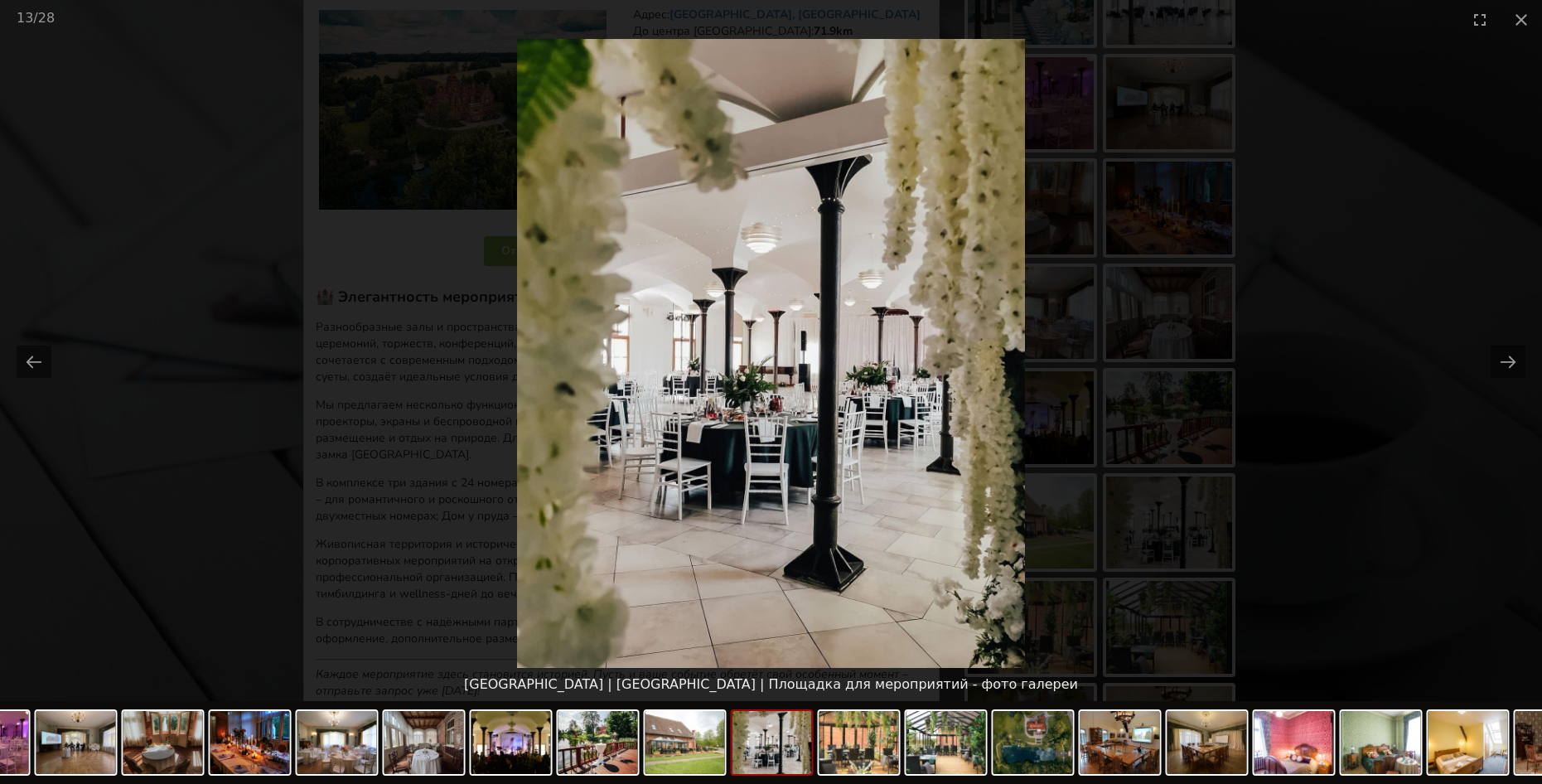
click at [1520, 379] on div at bounding box center [771, 352] width 1542 height 629
click at [1516, 384] on picture at bounding box center [771, 352] width 1542 height 629
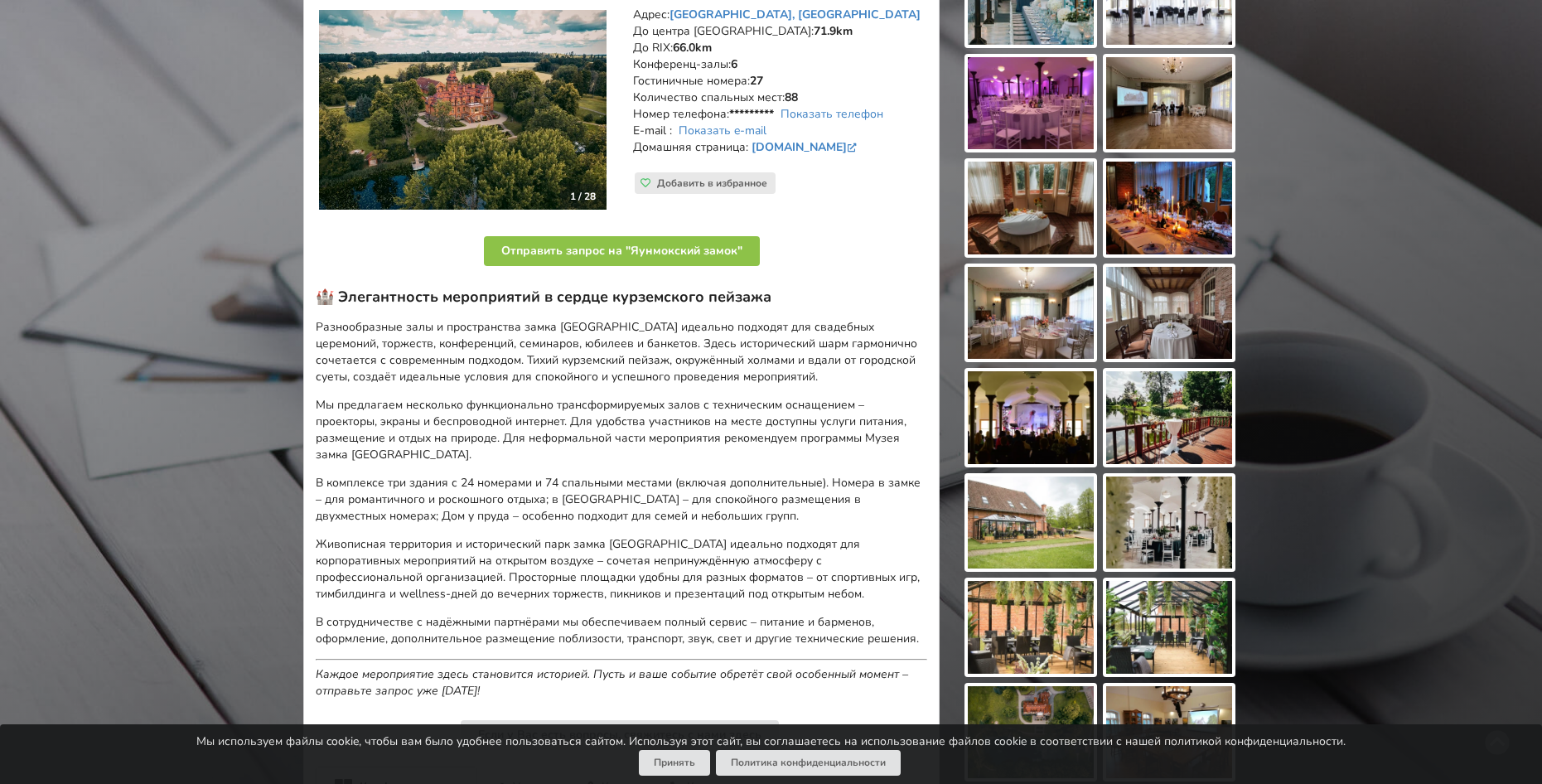
click at [1507, 364] on body "Ивент-площадки Карта Как это работает? Сотрудничество Русский English Latviešu …" at bounding box center [771, 143] width 1542 height 784
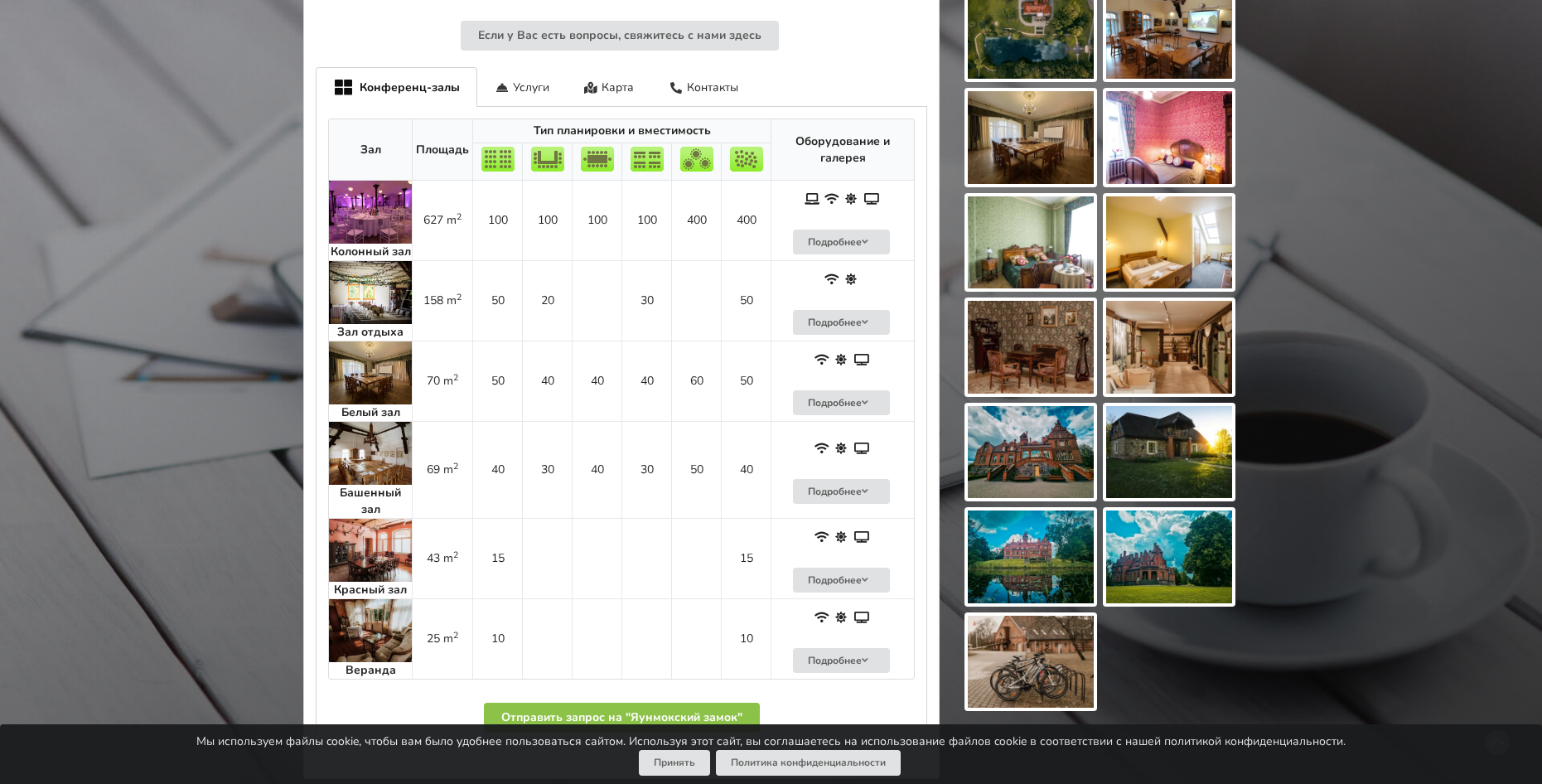
scroll to position [933, 0]
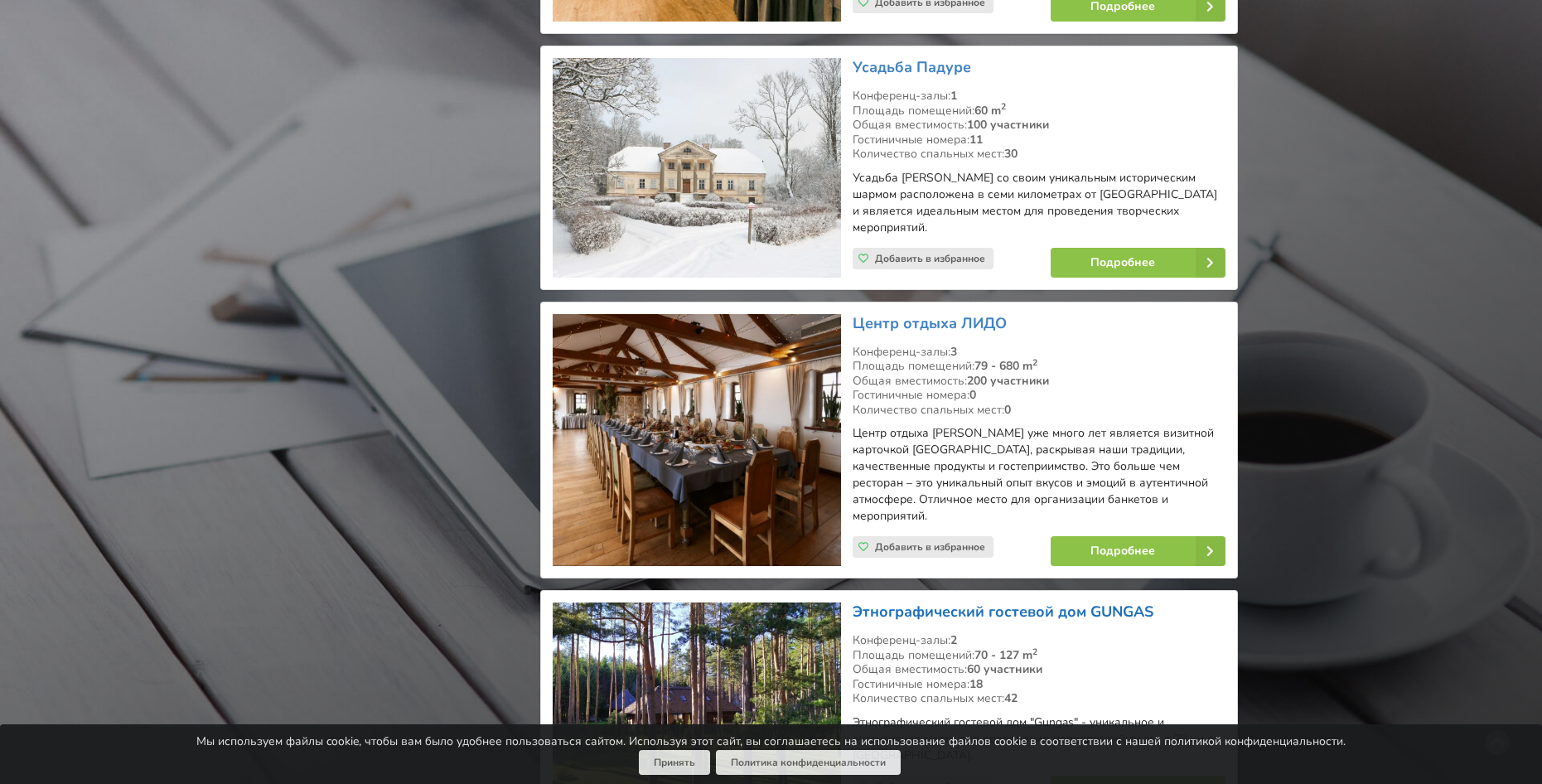
scroll to position [30074, 0]
